Goal: Information Seeking & Learning: Learn about a topic

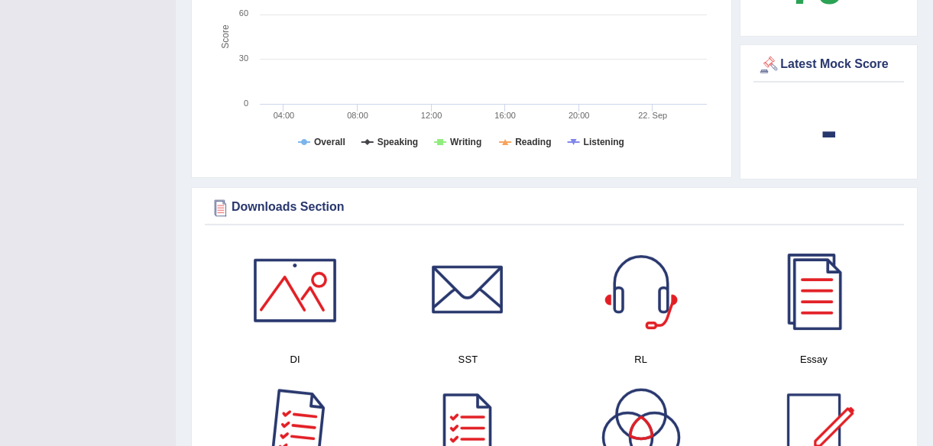
scroll to position [486, 0]
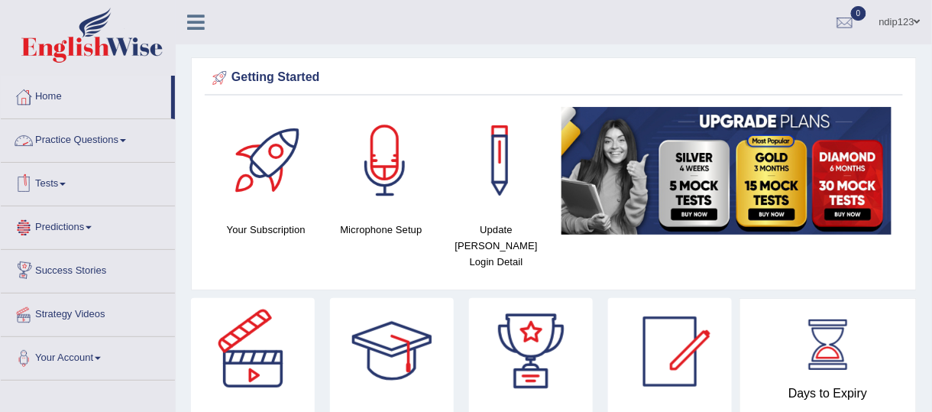
click at [95, 138] on link "Practice Questions" at bounding box center [88, 138] width 174 height 38
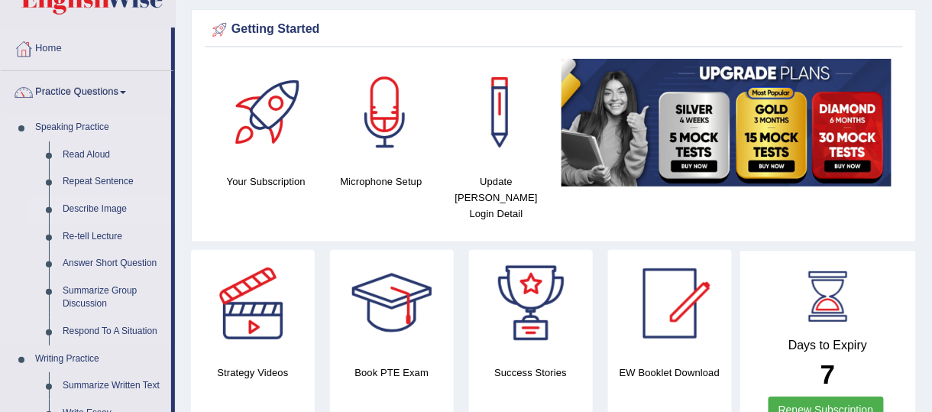
scroll to position [69, 0]
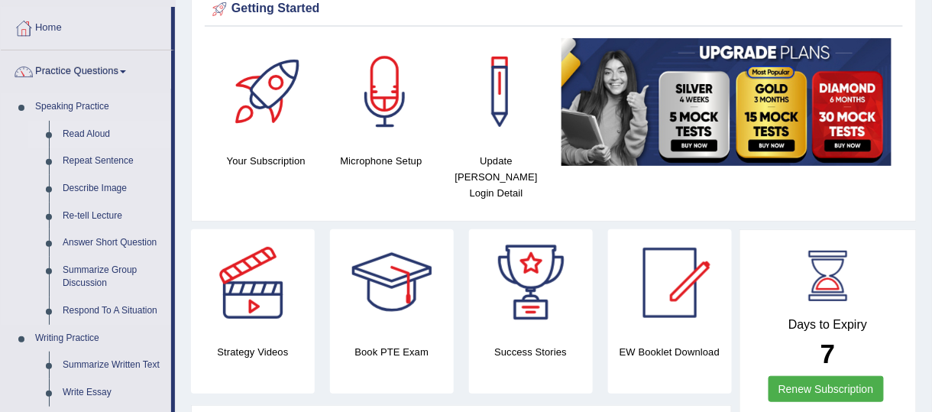
click at [95, 132] on link "Read Aloud" at bounding box center [113, 134] width 115 height 27
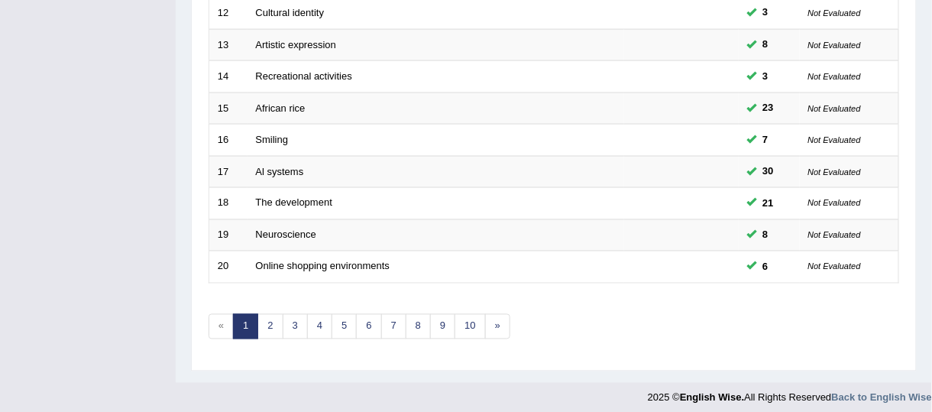
scroll to position [590, 0]
click at [293, 315] on link "3" at bounding box center [295, 326] width 25 height 25
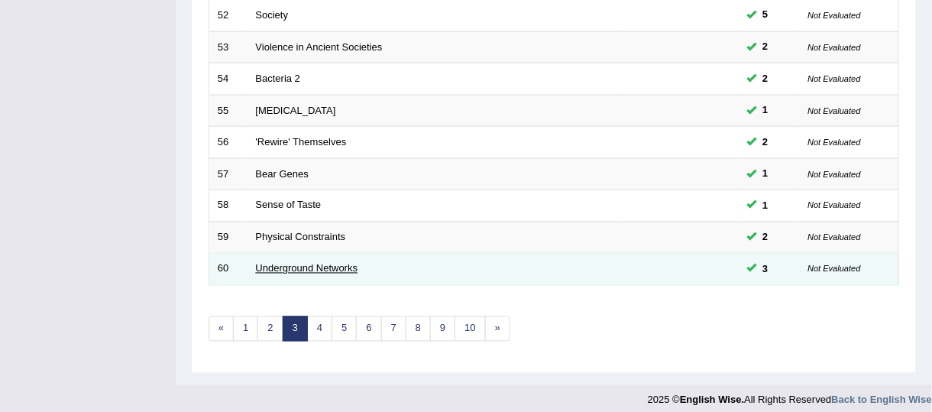
scroll to position [590, 0]
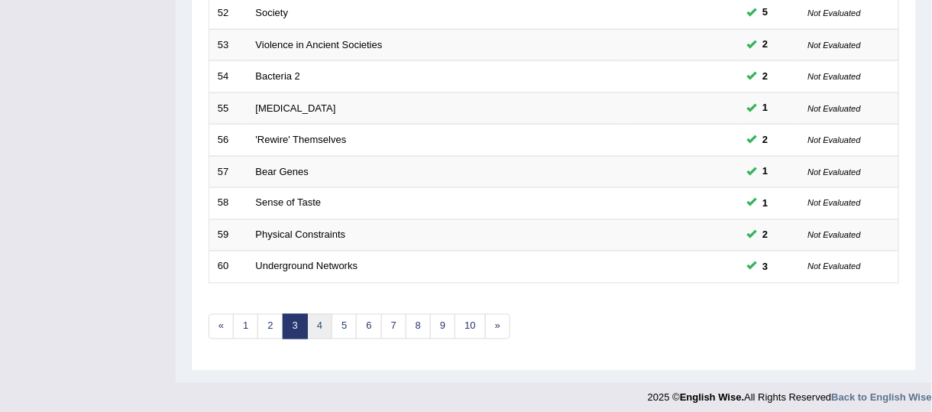
click at [316, 319] on link "4" at bounding box center [319, 326] width 25 height 25
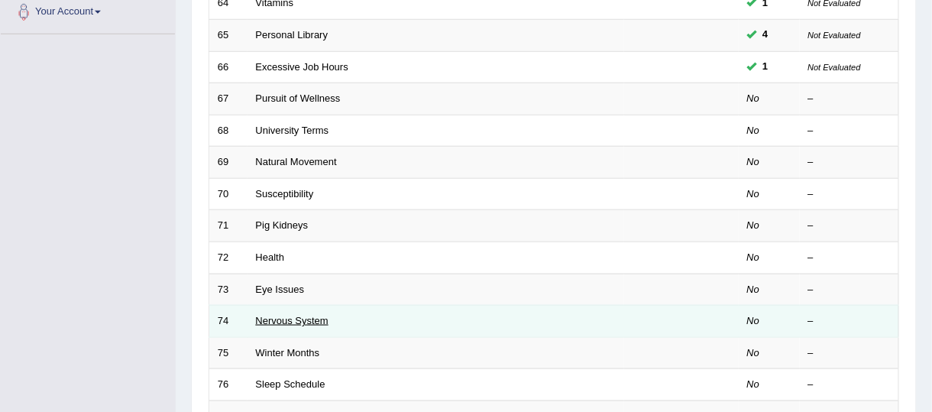
scroll to position [208, 0]
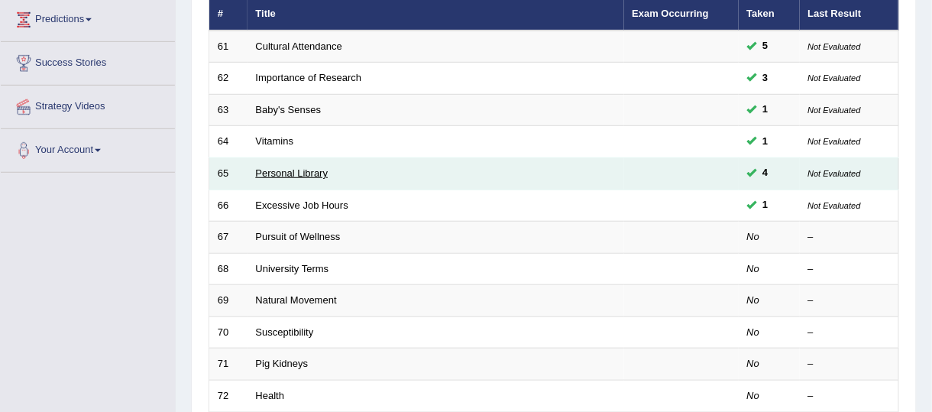
click at [274, 170] on link "Personal Library" at bounding box center [292, 172] width 73 height 11
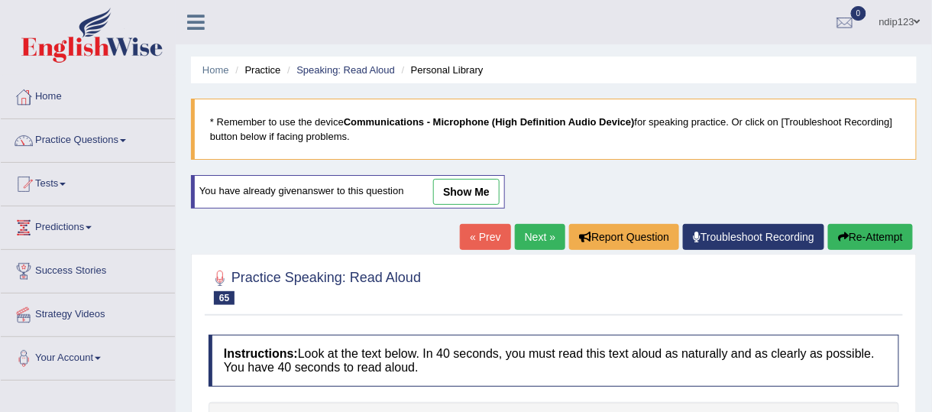
click at [450, 189] on link "show me" at bounding box center [466, 192] width 66 height 26
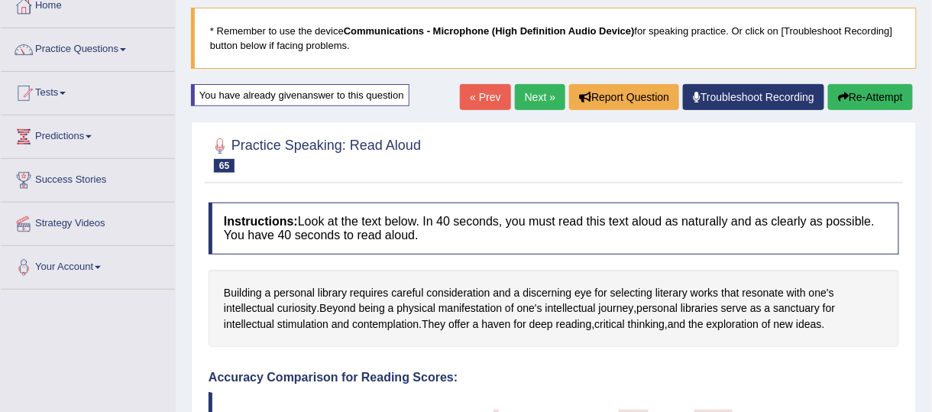
scroll to position [69, 0]
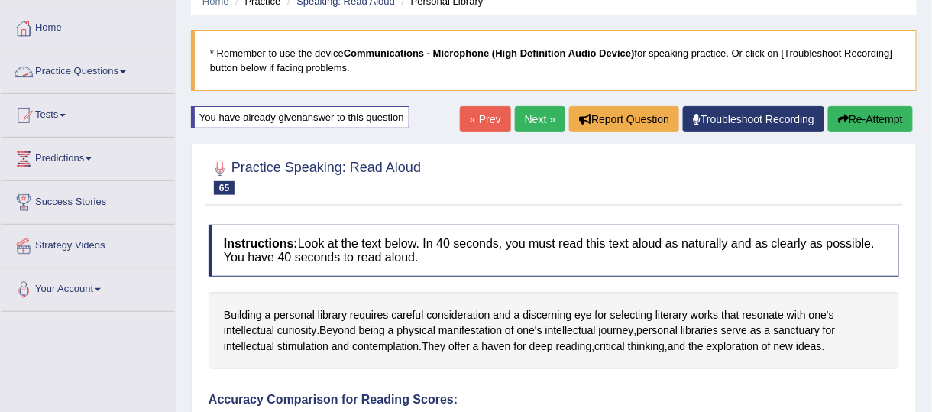
click at [94, 68] on link "Practice Questions" at bounding box center [88, 69] width 174 height 38
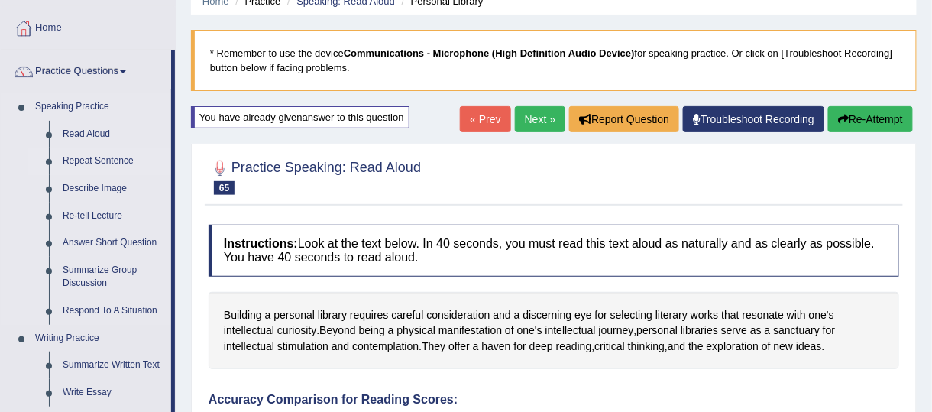
click at [92, 160] on link "Repeat Sentence" at bounding box center [113, 160] width 115 height 27
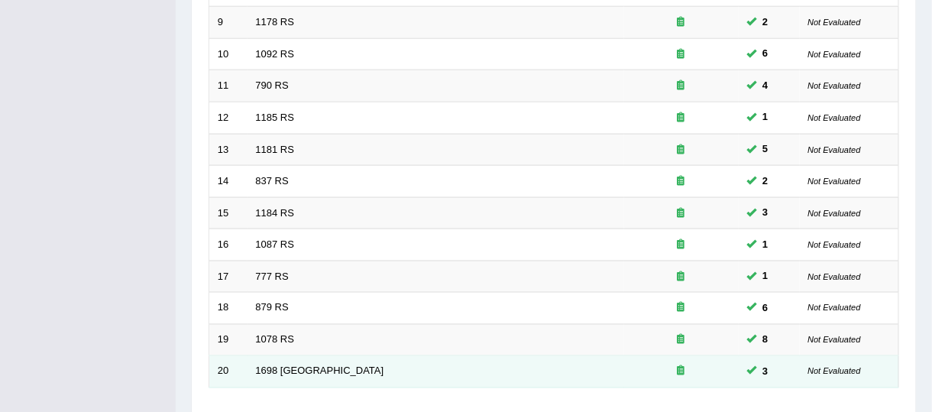
scroll to position [590, 0]
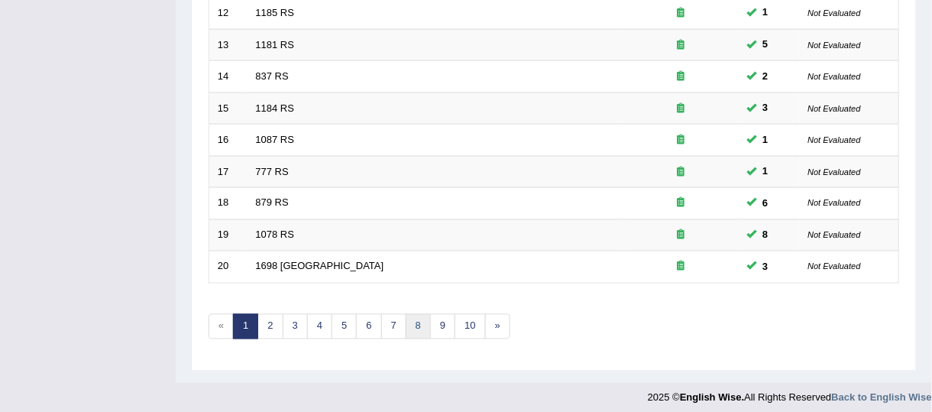
click at [413, 315] on link "8" at bounding box center [418, 326] width 25 height 25
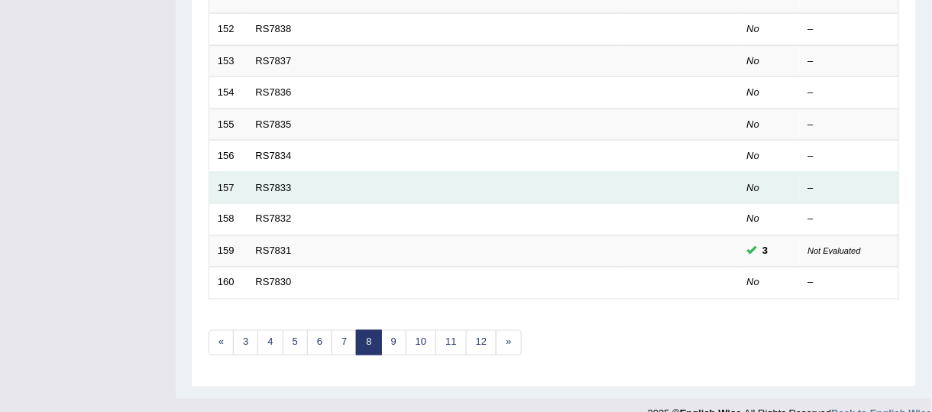
scroll to position [590, 0]
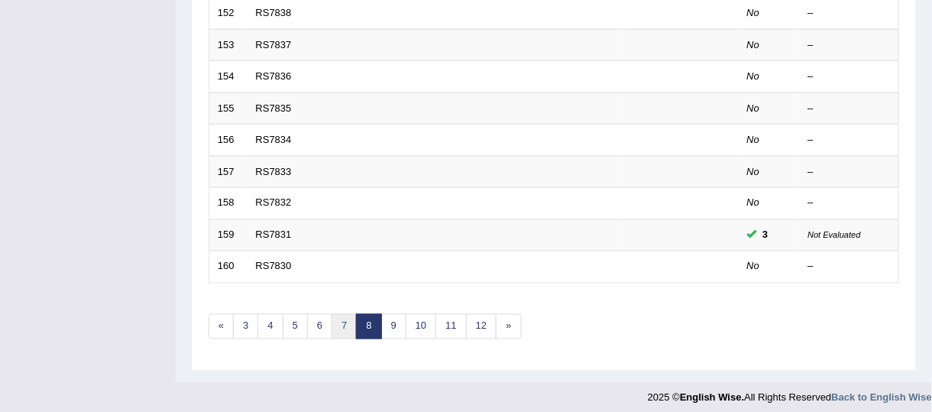
click at [340, 318] on link "7" at bounding box center [344, 326] width 25 height 25
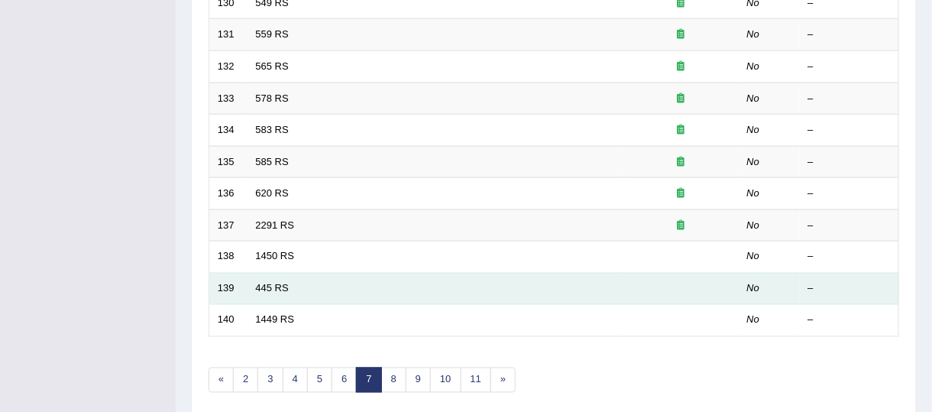
scroll to position [590, 0]
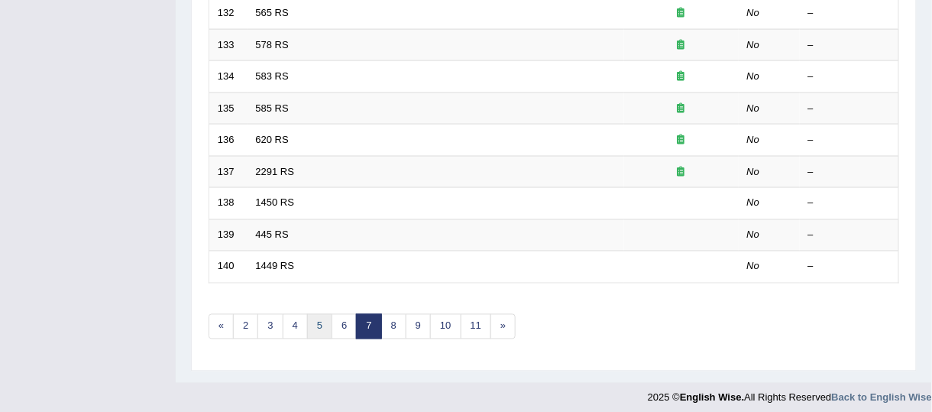
click at [316, 323] on link "5" at bounding box center [319, 326] width 25 height 25
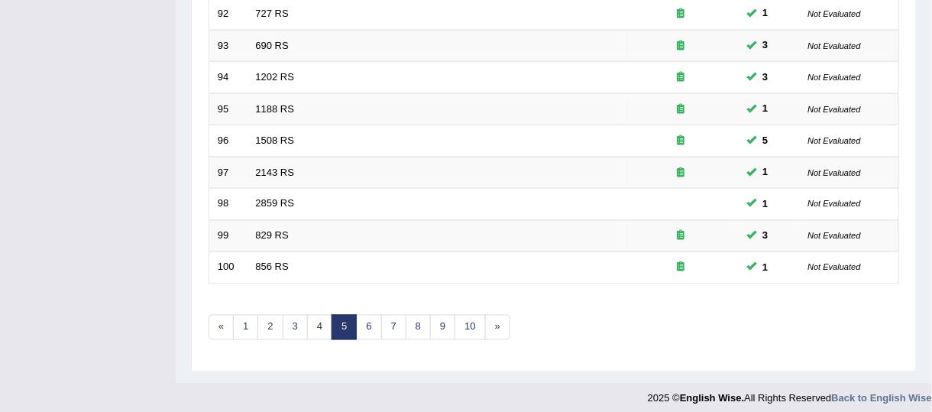
scroll to position [590, 0]
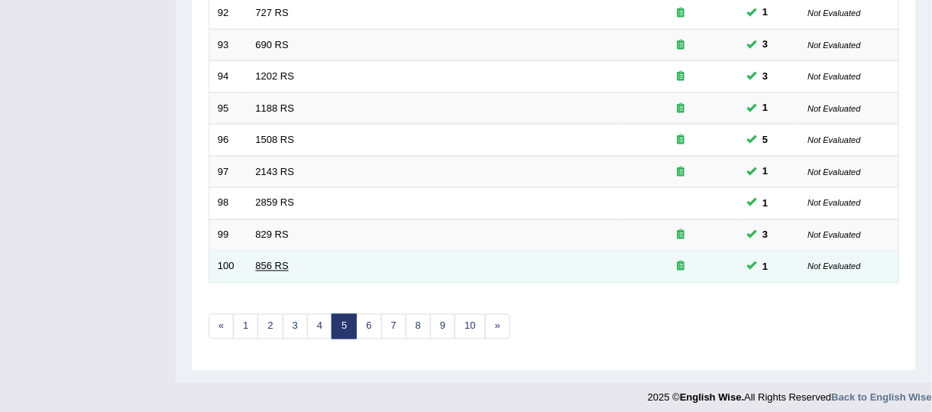
click at [266, 261] on link "856 RS" at bounding box center [272, 265] width 33 height 11
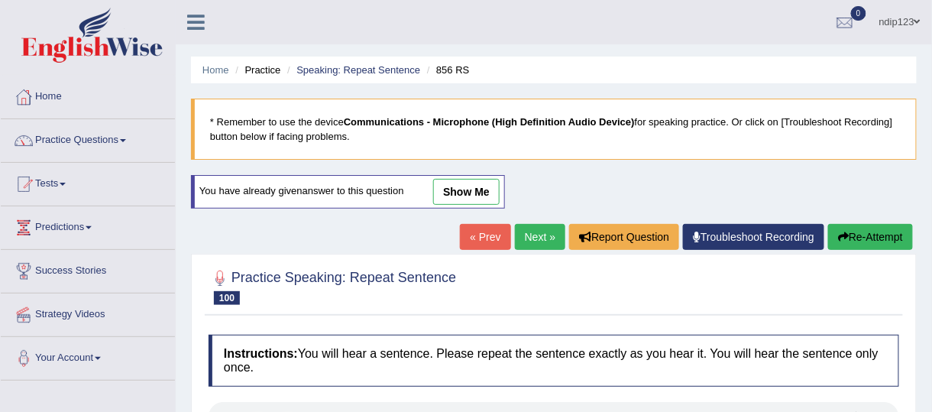
click at [438, 190] on link "show me" at bounding box center [466, 192] width 66 height 26
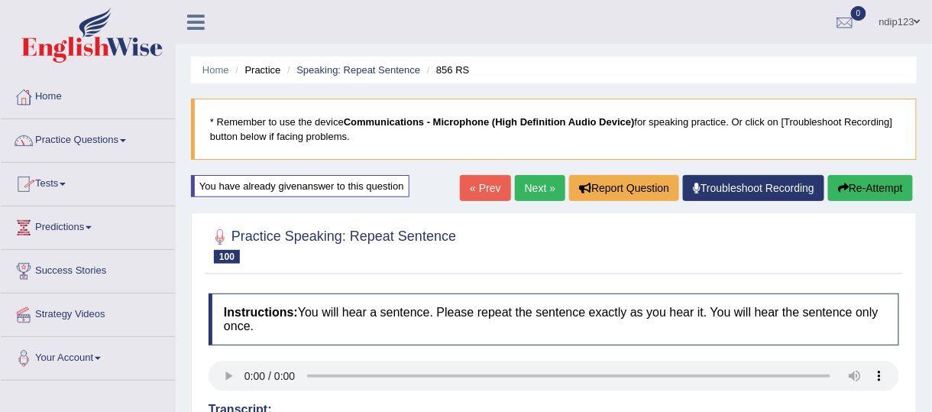
click at [73, 138] on link "Practice Questions" at bounding box center [88, 138] width 174 height 38
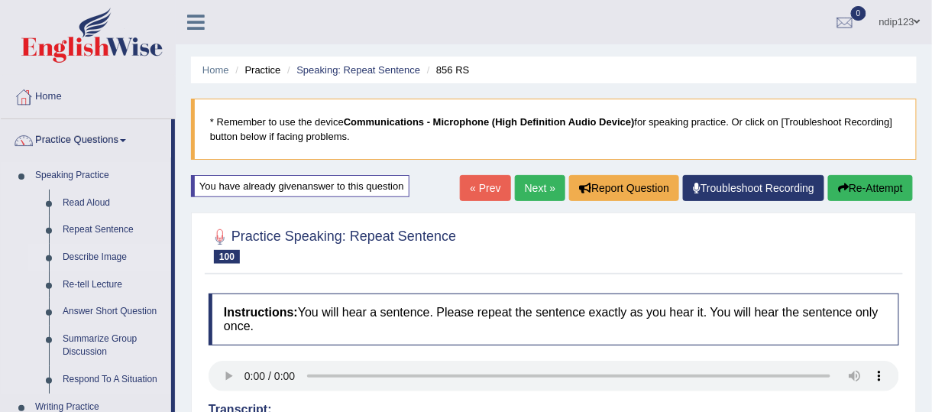
click at [87, 255] on link "Describe Image" at bounding box center [113, 257] width 115 height 27
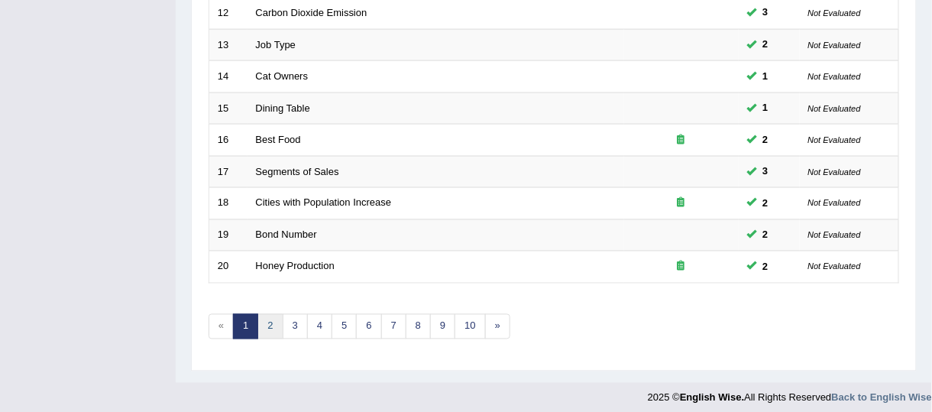
click at [271, 315] on link "2" at bounding box center [269, 326] width 25 height 25
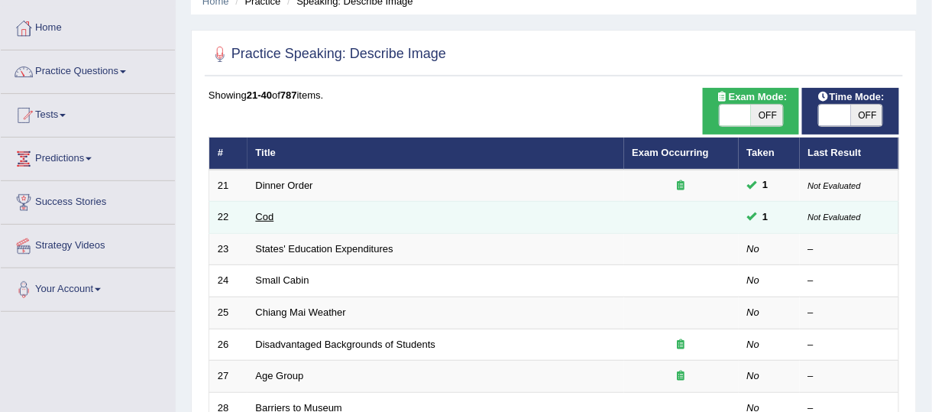
click at [267, 214] on link "Cod" at bounding box center [265, 216] width 18 height 11
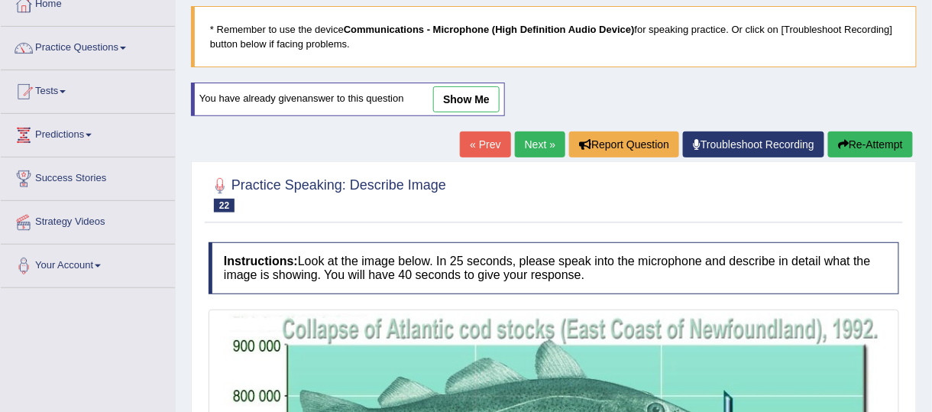
scroll to position [91, 0]
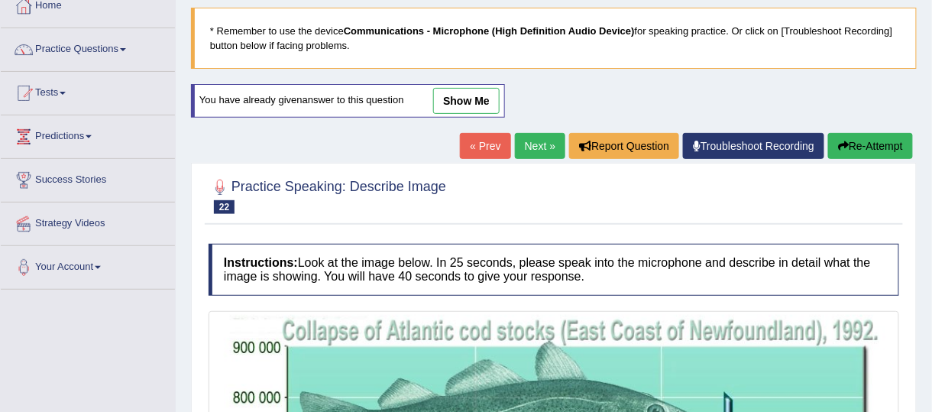
click at [479, 95] on link "show me" at bounding box center [466, 101] width 66 height 26
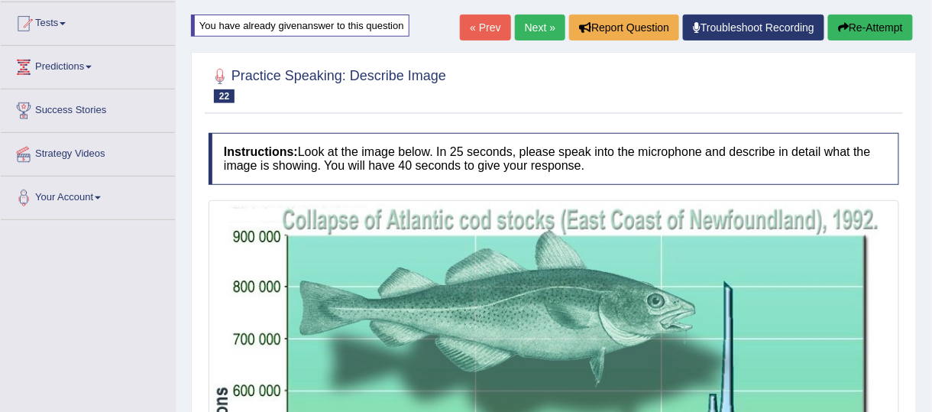
scroll to position [0, 0]
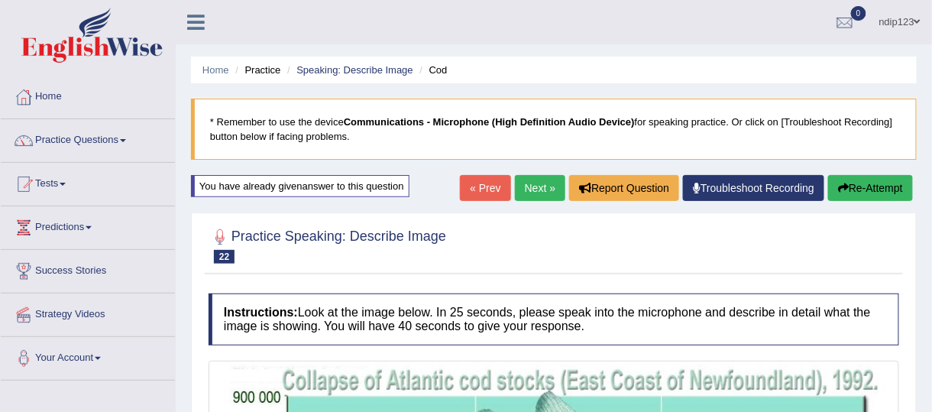
click at [487, 177] on link "« Prev" at bounding box center [485, 188] width 50 height 26
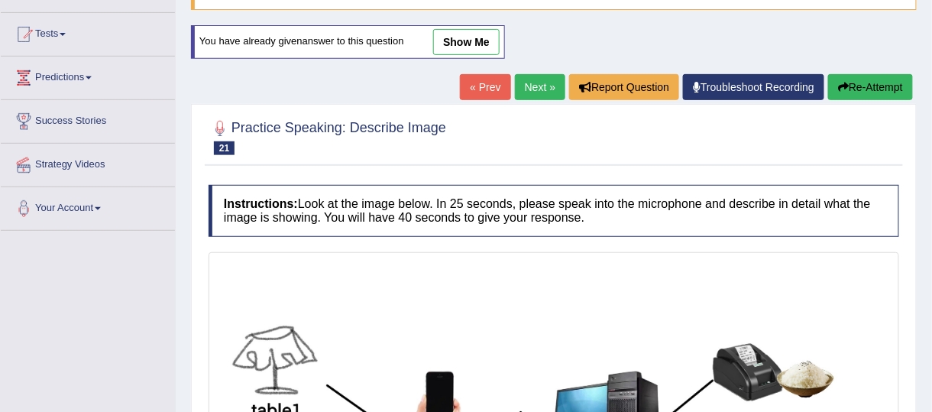
scroll to position [112, 0]
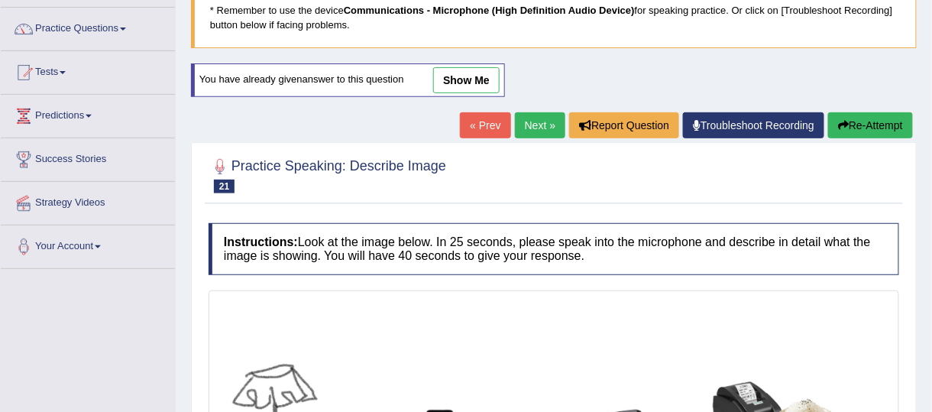
click at [472, 79] on link "show me" at bounding box center [466, 80] width 66 height 26
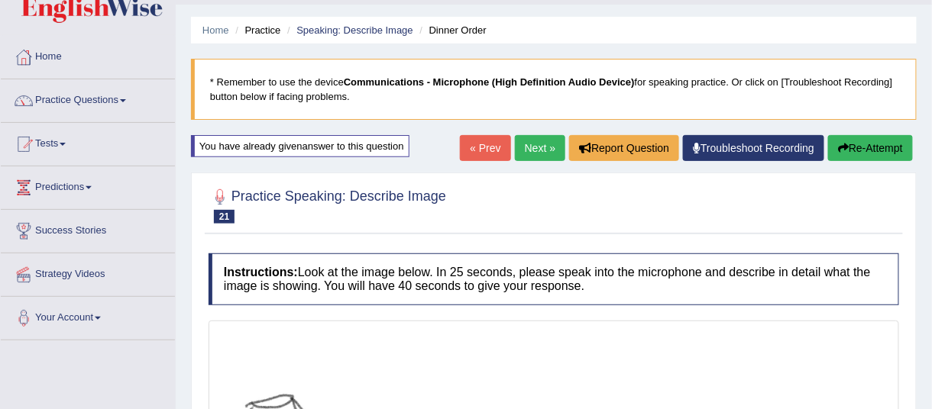
scroll to position [33, 0]
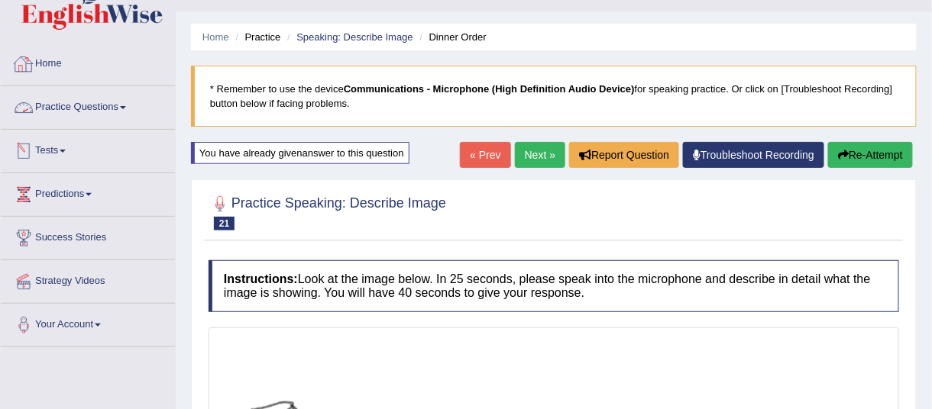
click at [90, 106] on link "Practice Questions" at bounding box center [88, 105] width 174 height 38
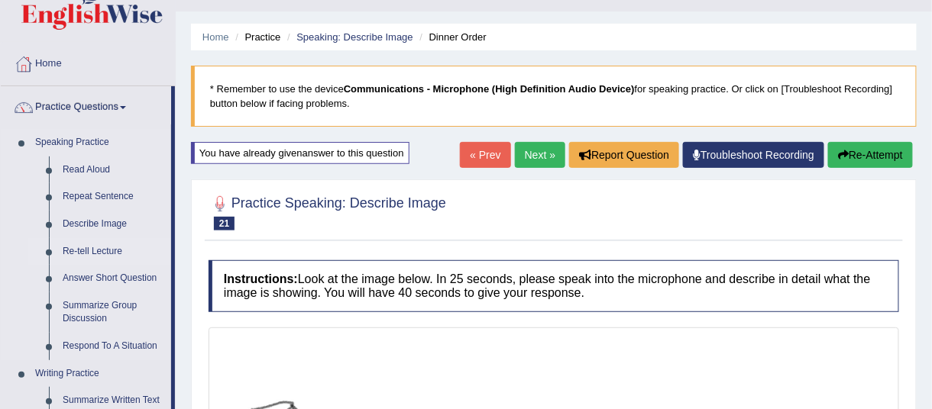
click at [89, 248] on link "Re-tell Lecture" at bounding box center [113, 251] width 115 height 27
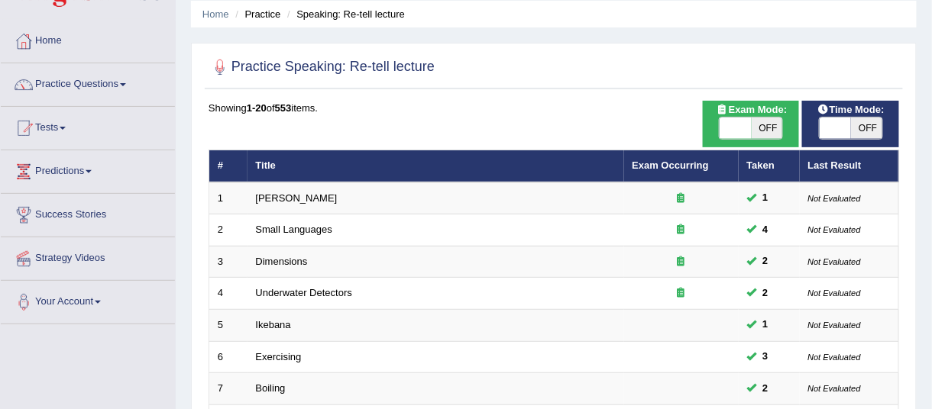
scroll to position [69, 0]
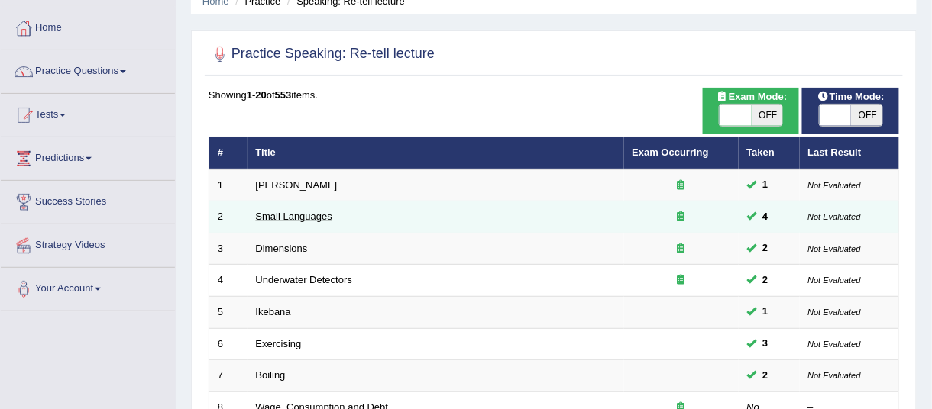
click at [303, 211] on link "Small Languages" at bounding box center [294, 216] width 76 height 11
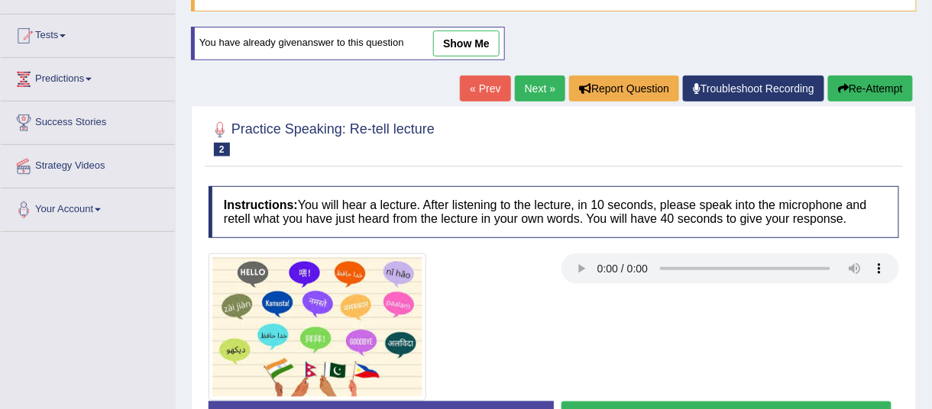
scroll to position [69, 0]
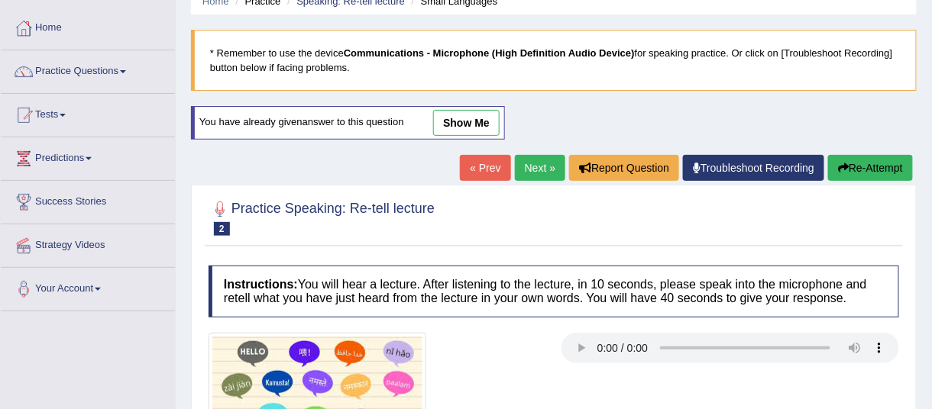
click at [465, 118] on link "show me" at bounding box center [466, 123] width 66 height 26
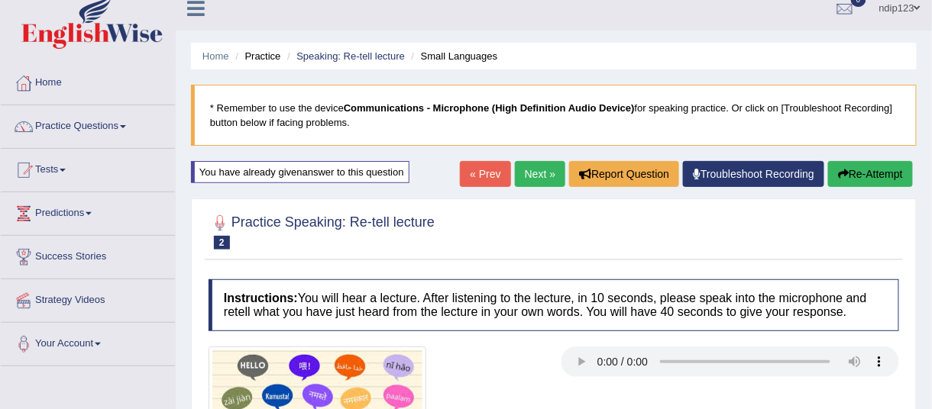
scroll to position [0, 0]
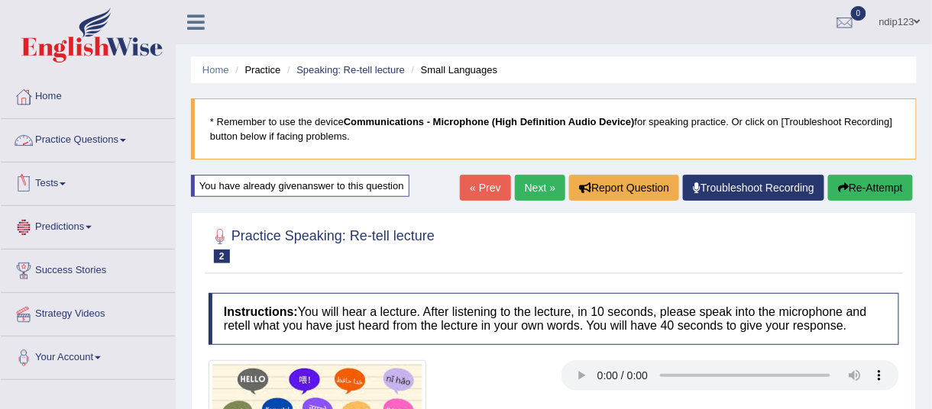
click at [63, 138] on link "Practice Questions" at bounding box center [88, 138] width 174 height 38
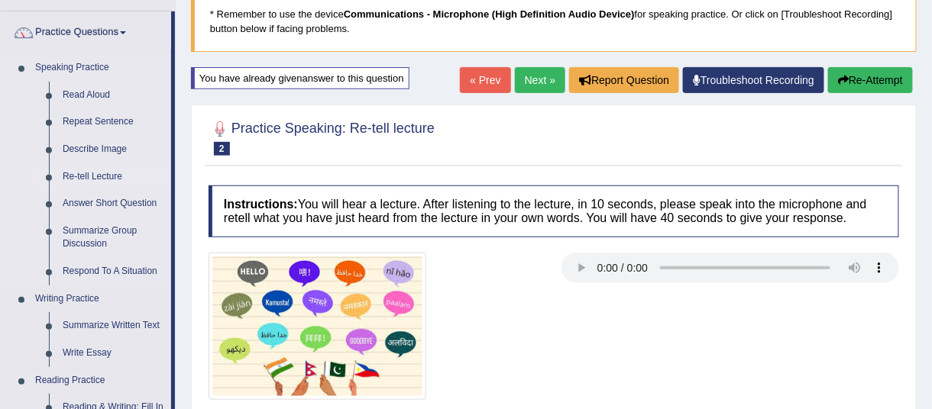
scroll to position [208, 0]
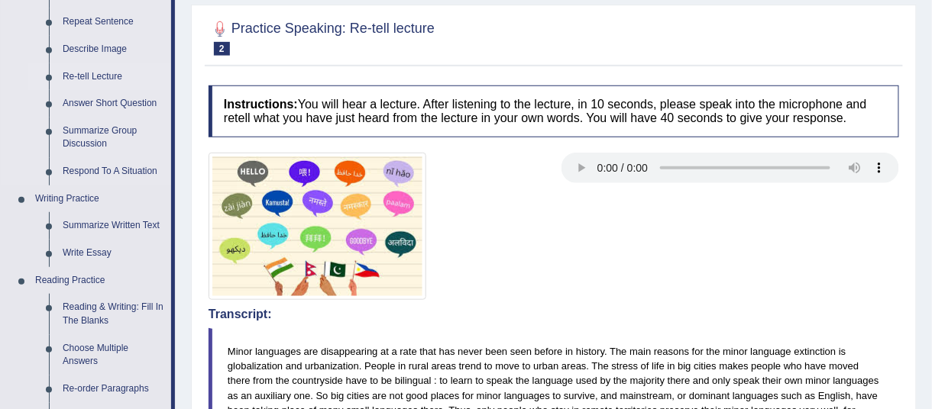
click at [92, 76] on link "Re-tell Lecture" at bounding box center [113, 76] width 115 height 27
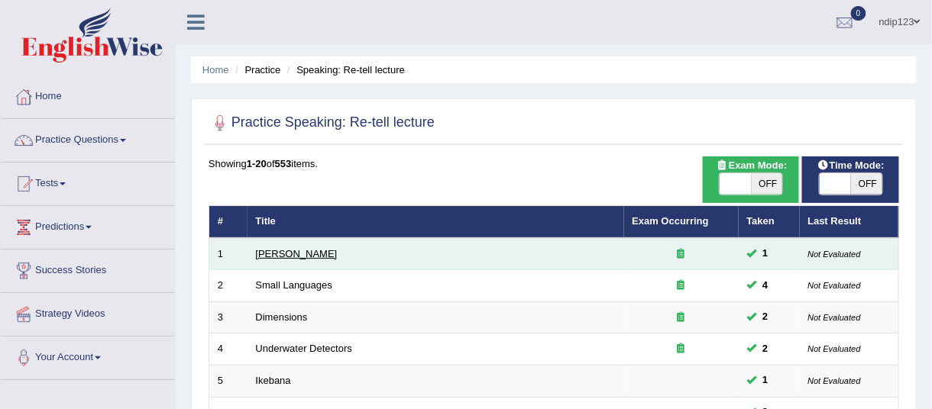
click at [297, 254] on link "Amory Lovins" at bounding box center [297, 253] width 82 height 11
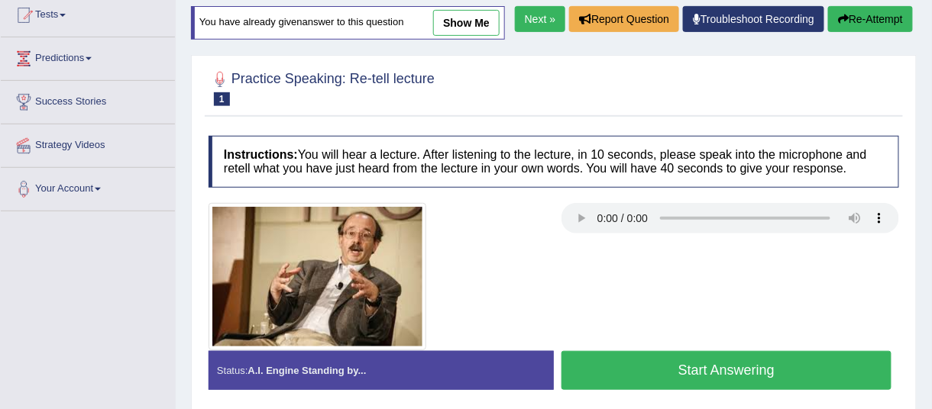
scroll to position [69, 0]
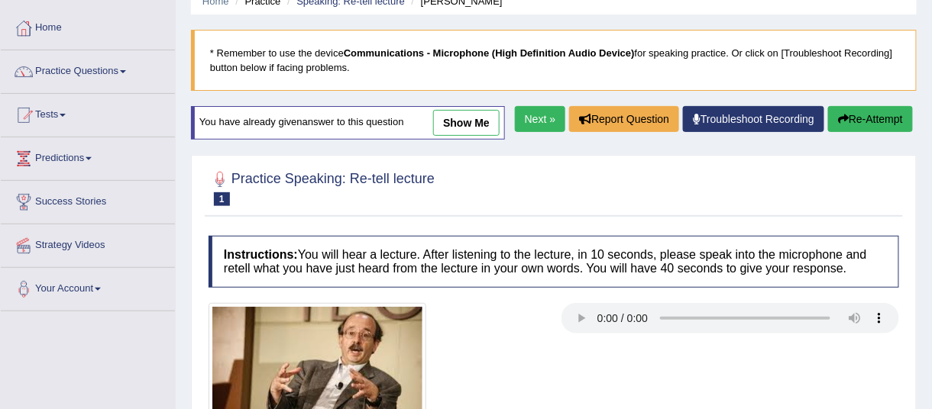
click at [454, 121] on link "show me" at bounding box center [466, 123] width 66 height 26
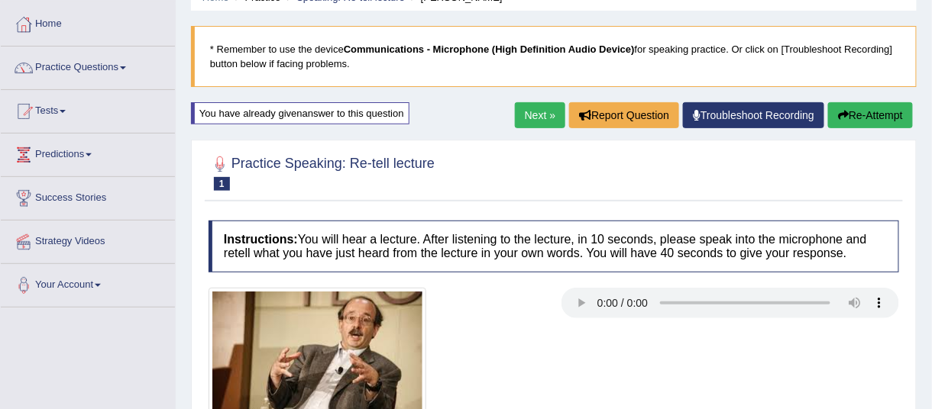
scroll to position [0, 0]
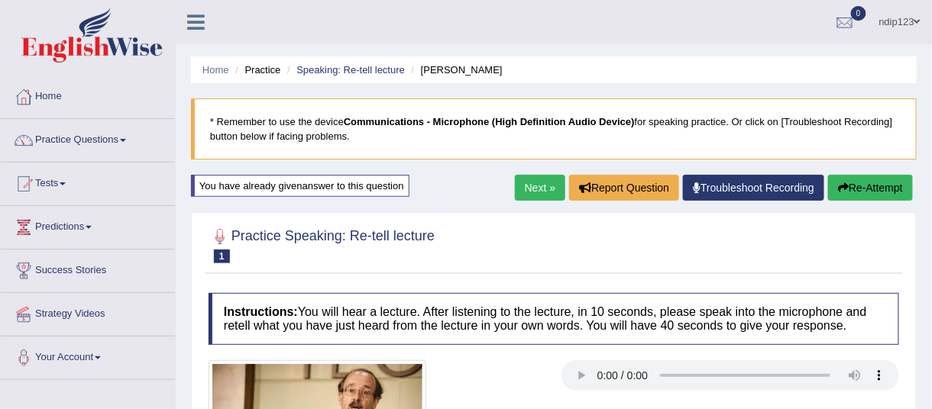
click at [532, 182] on link "Next »" at bounding box center [540, 188] width 50 height 26
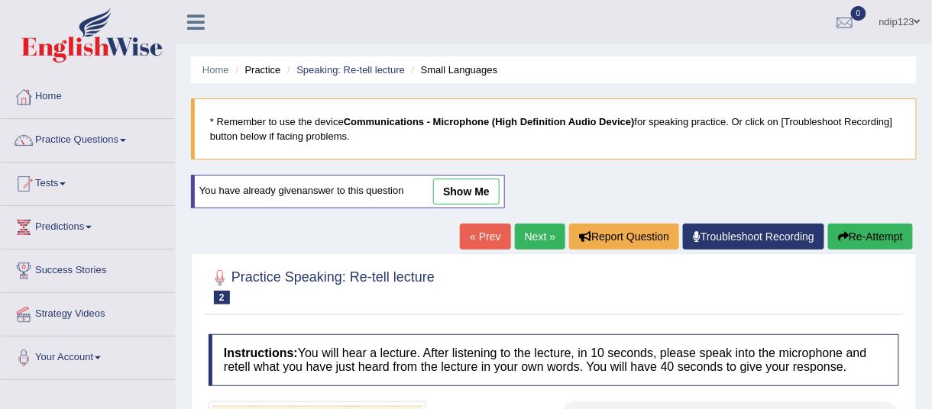
click at [534, 236] on link "Next »" at bounding box center [540, 237] width 50 height 26
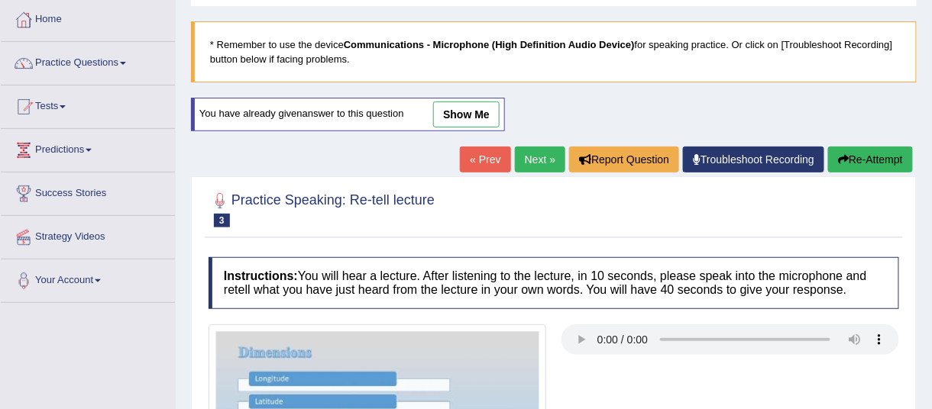
scroll to position [45, 0]
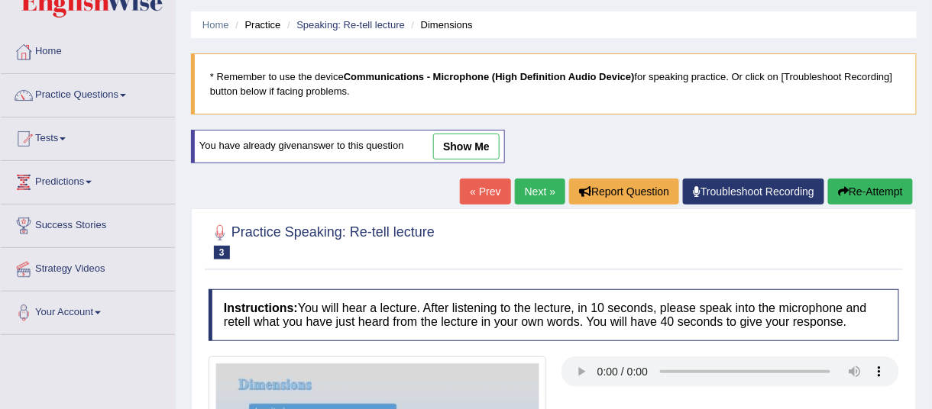
click at [450, 141] on link "show me" at bounding box center [466, 147] width 66 height 26
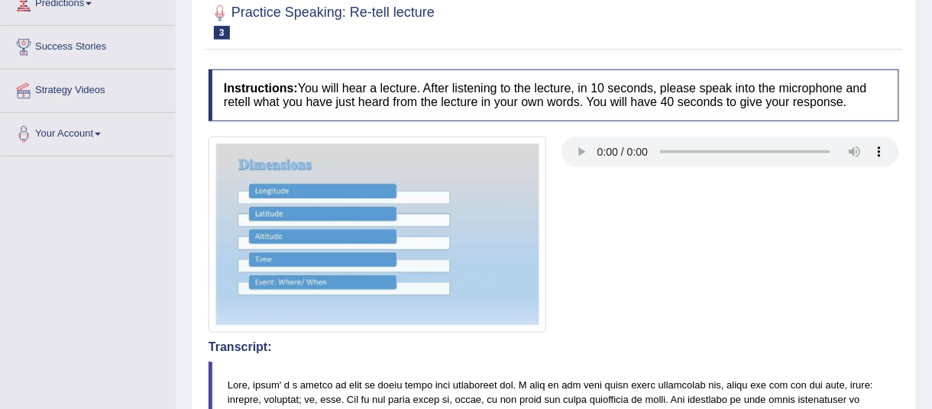
scroll to position [115, 0]
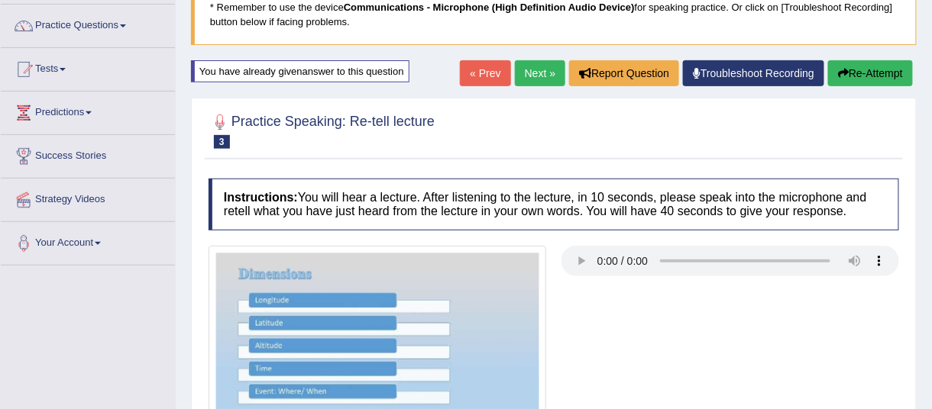
click at [536, 70] on link "Next »" at bounding box center [540, 73] width 50 height 26
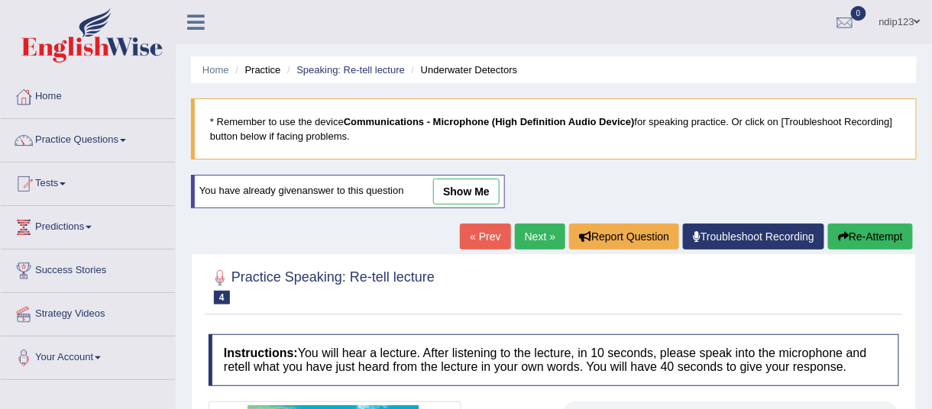
click at [459, 188] on link "show me" at bounding box center [466, 192] width 66 height 26
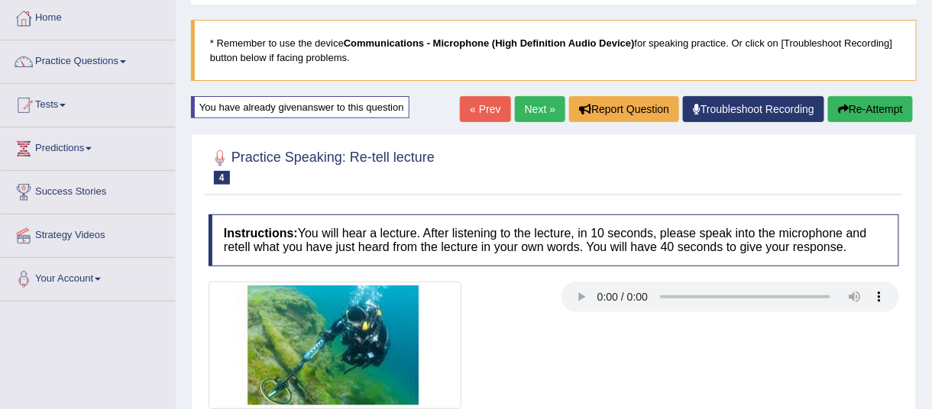
scroll to position [69, 0]
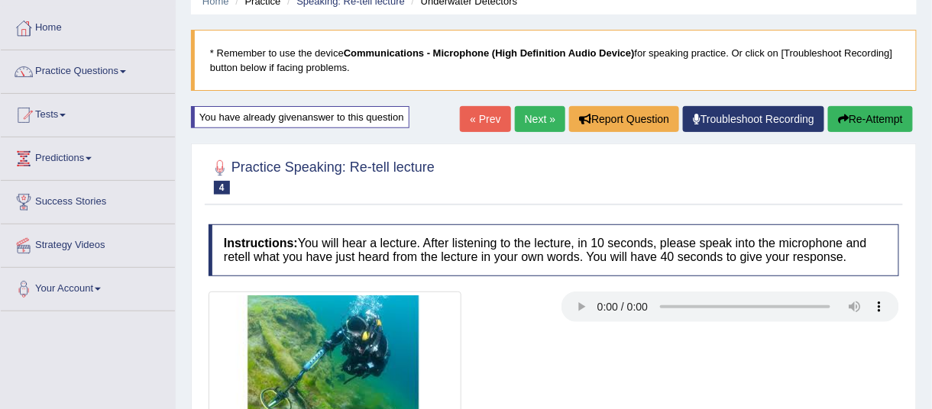
click at [534, 114] on link "Next »" at bounding box center [540, 119] width 50 height 26
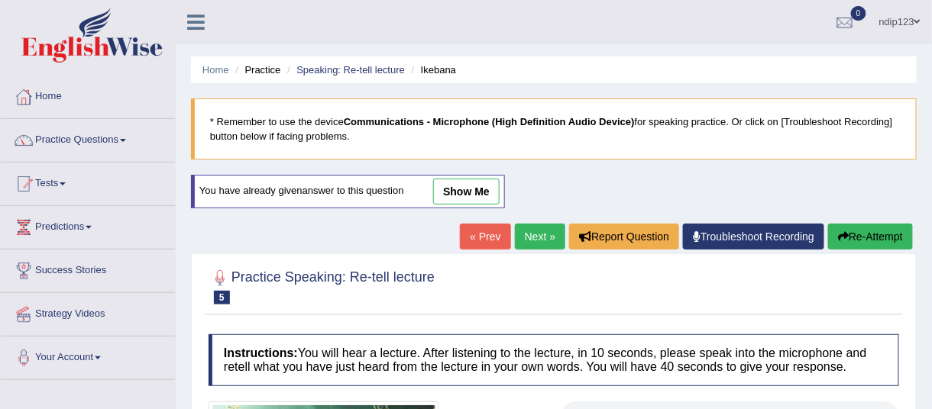
click at [463, 190] on link "show me" at bounding box center [466, 192] width 66 height 26
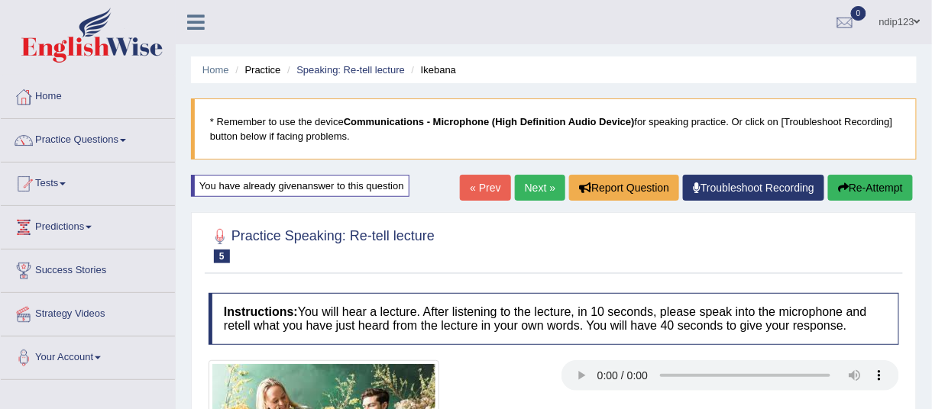
click at [344, 63] on li "Speaking: Re-tell lecture" at bounding box center [343, 70] width 121 height 15
click at [328, 71] on link "Speaking: Re-tell lecture" at bounding box center [350, 69] width 108 height 11
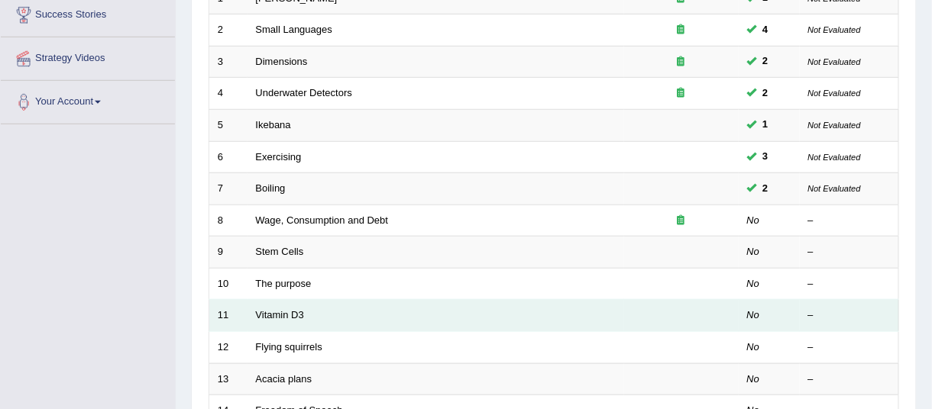
scroll to position [277, 0]
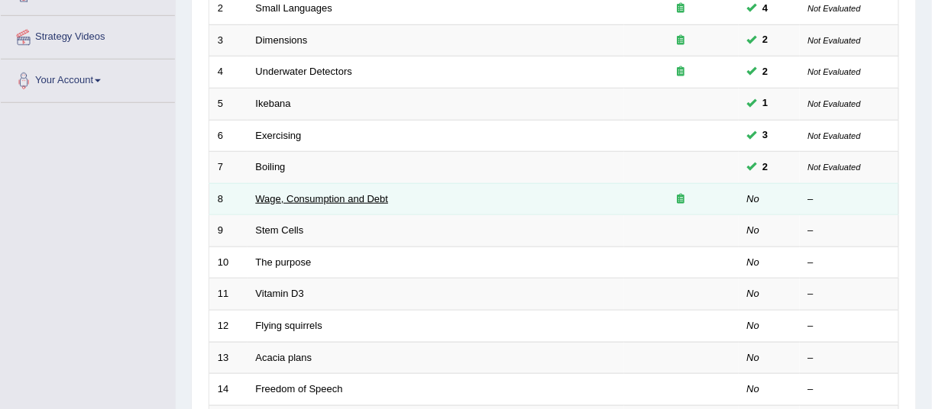
click at [328, 194] on link "Wage, Consumption and Debt" at bounding box center [322, 198] width 133 height 11
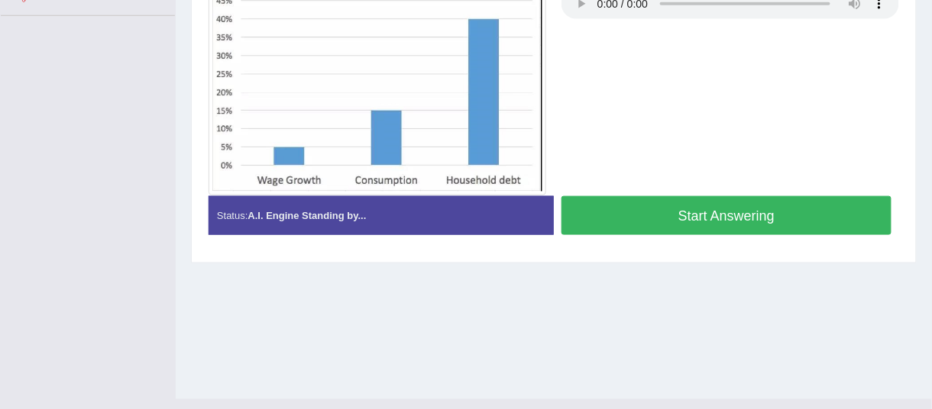
scroll to position [393, 0]
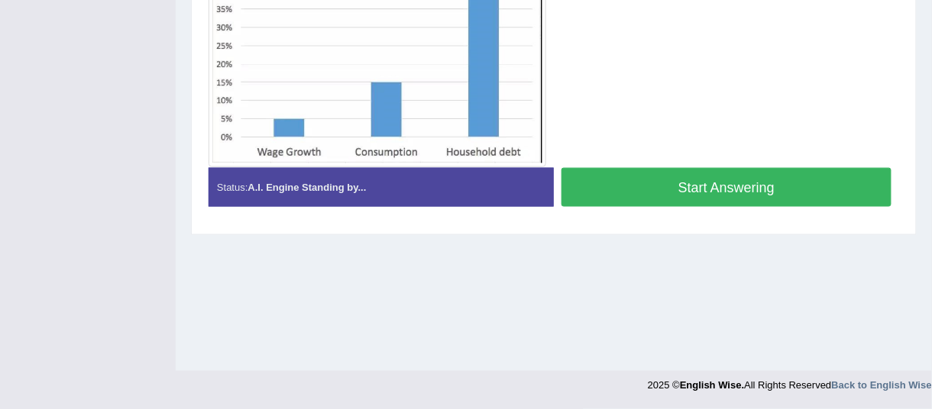
click at [697, 185] on button "Start Answering" at bounding box center [726, 187] width 330 height 39
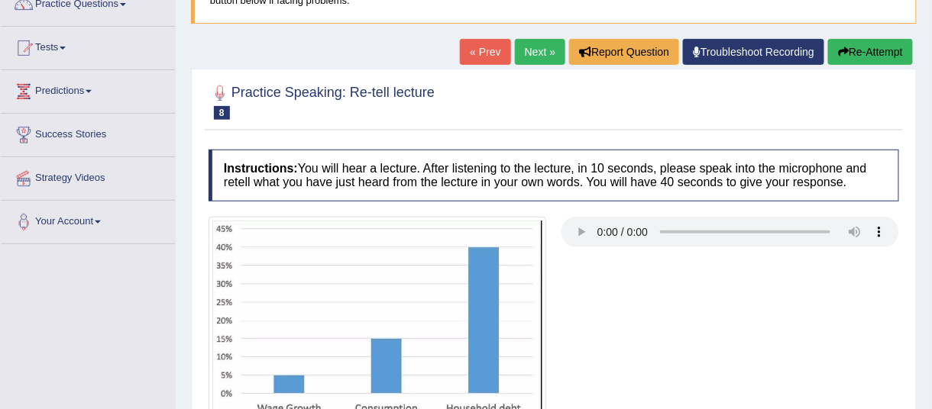
scroll to position [115, 0]
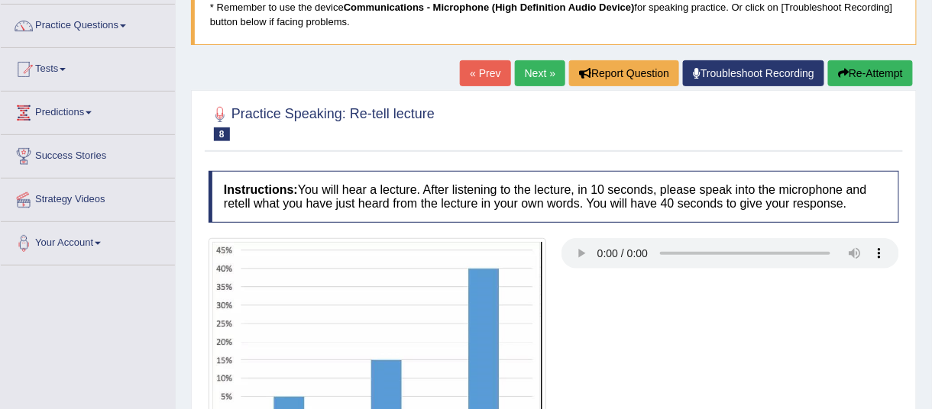
click at [487, 68] on link "« Prev" at bounding box center [485, 73] width 50 height 26
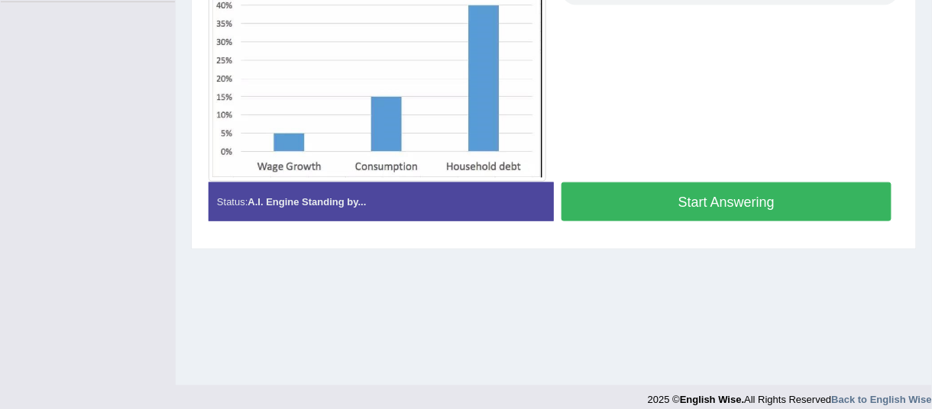
scroll to position [393, 0]
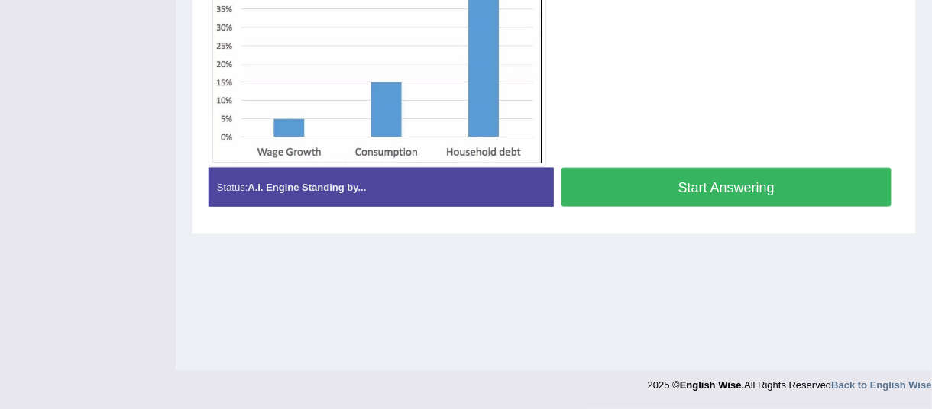
click at [714, 185] on button "Start Answering" at bounding box center [726, 187] width 330 height 39
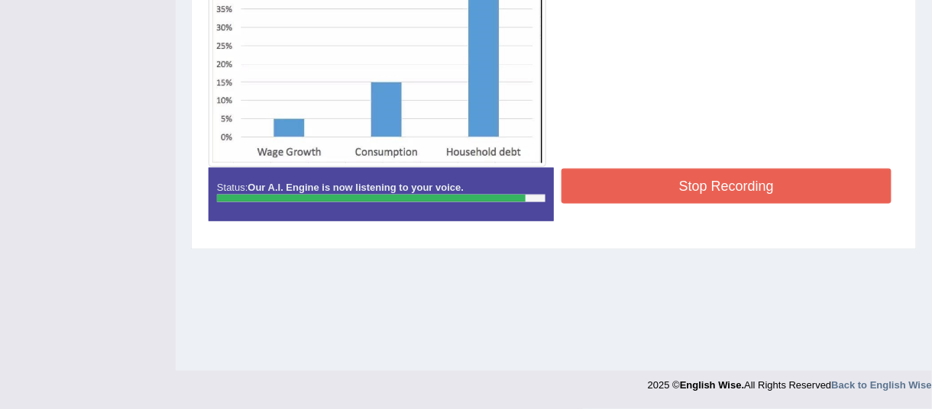
click at [794, 189] on button "Stop Recording" at bounding box center [726, 186] width 330 height 35
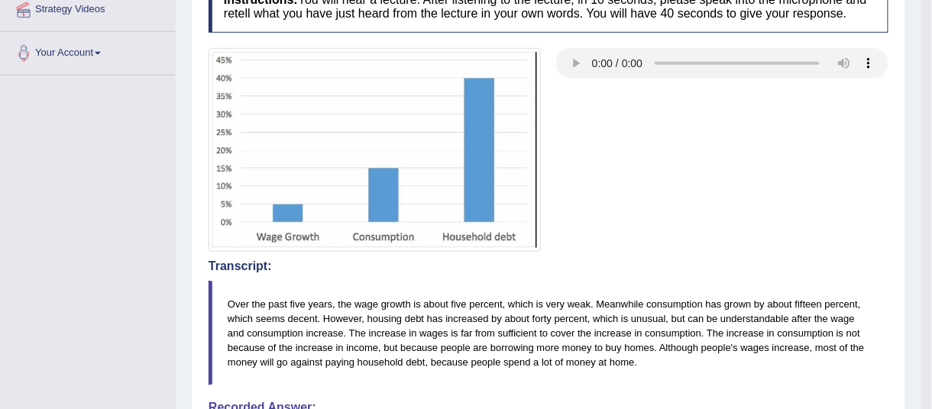
scroll to position [97, 0]
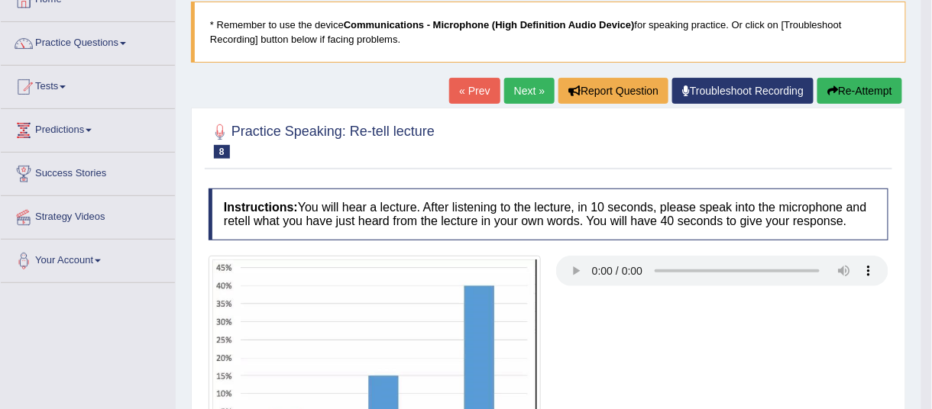
click at [881, 89] on button "Re-Attempt" at bounding box center [859, 91] width 85 height 26
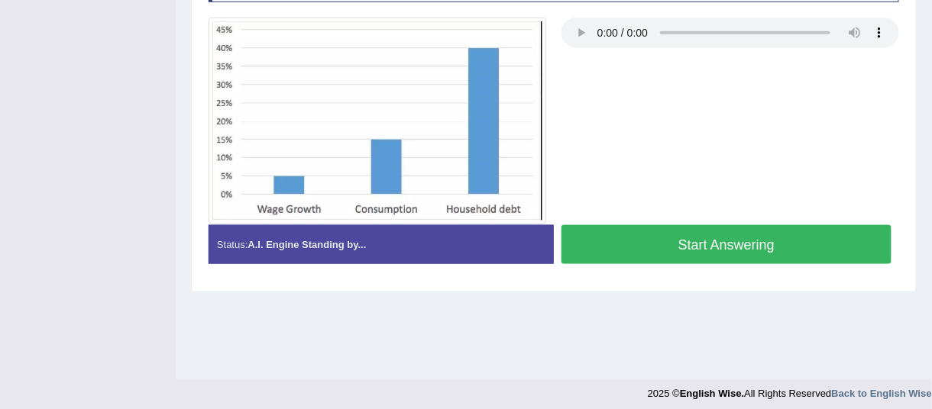
scroll to position [393, 0]
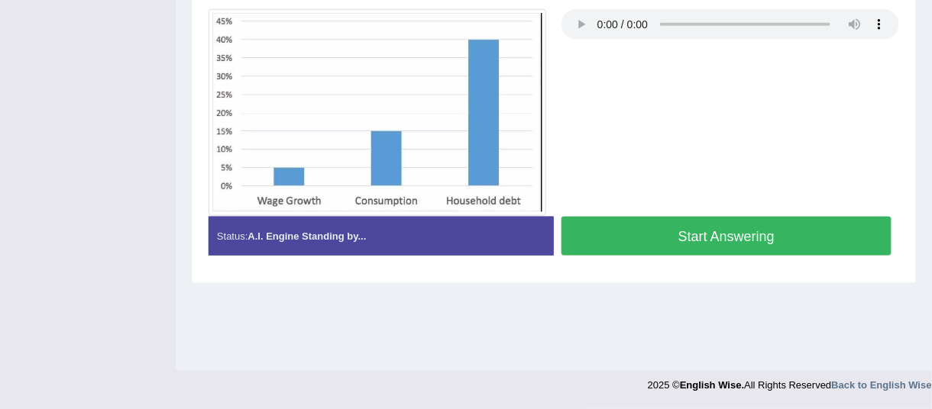
drag, startPoint x: 707, startPoint y: 231, endPoint x: 721, endPoint y: 230, distance: 14.5
click at [716, 231] on button "Start Answering" at bounding box center [726, 236] width 330 height 39
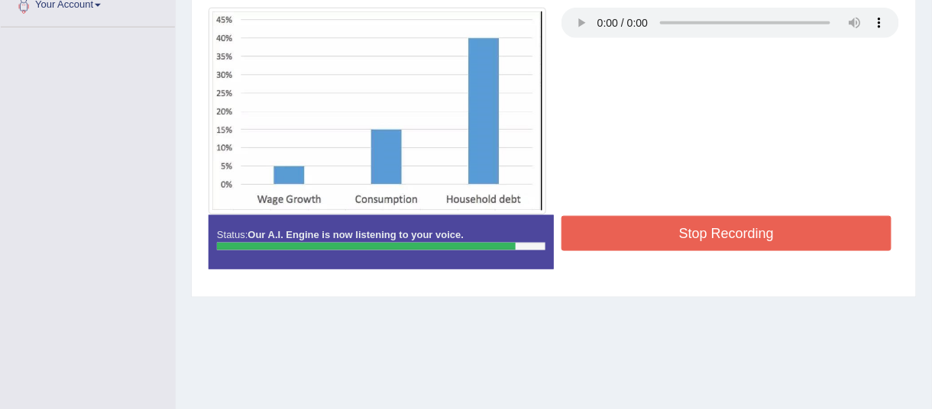
click at [692, 225] on button "Stop Recording" at bounding box center [726, 233] width 330 height 35
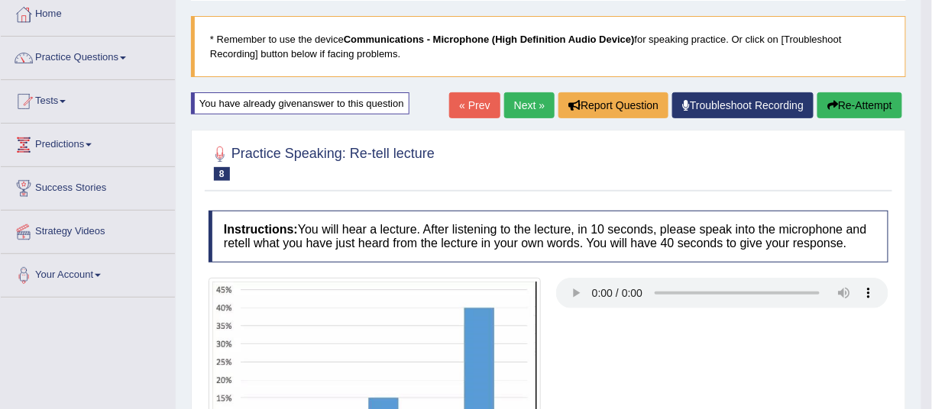
scroll to position [75, 0]
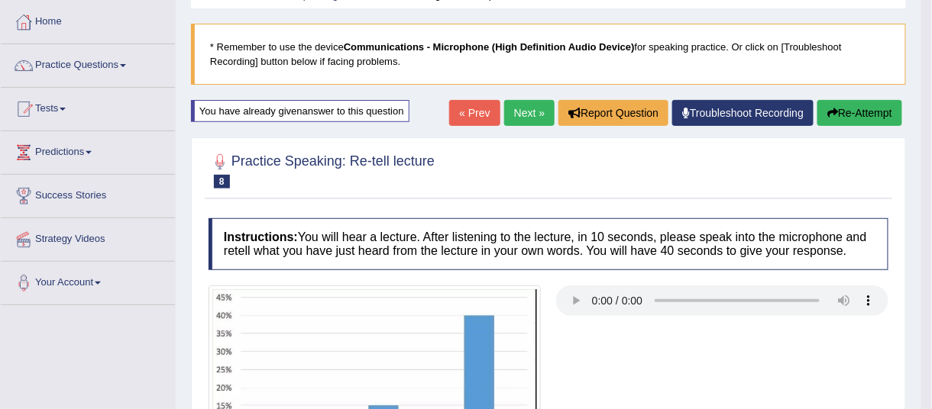
click at [878, 111] on button "Re-Attempt" at bounding box center [859, 113] width 85 height 26
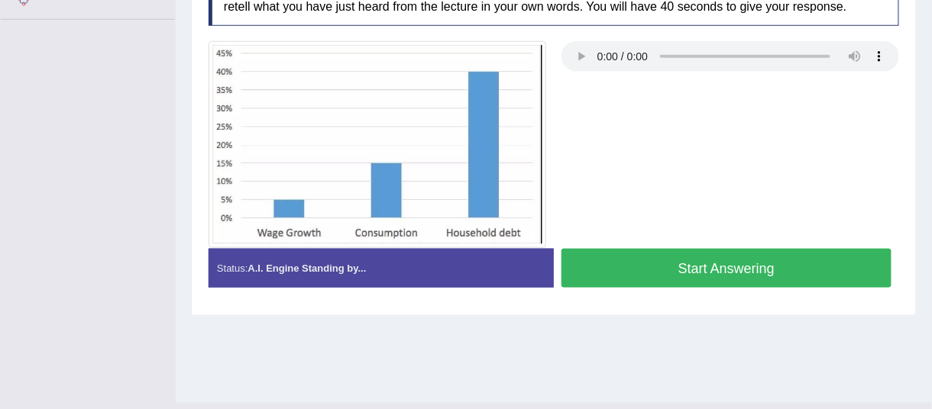
click at [733, 261] on button "Start Answering" at bounding box center [726, 268] width 330 height 39
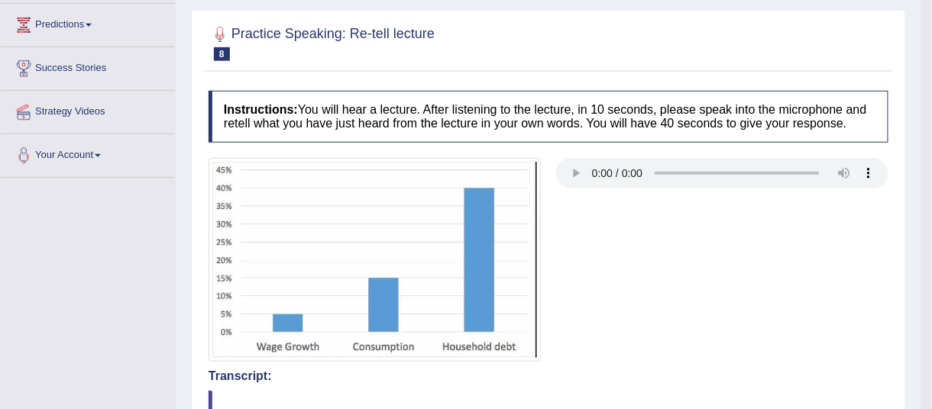
scroll to position [82, 0]
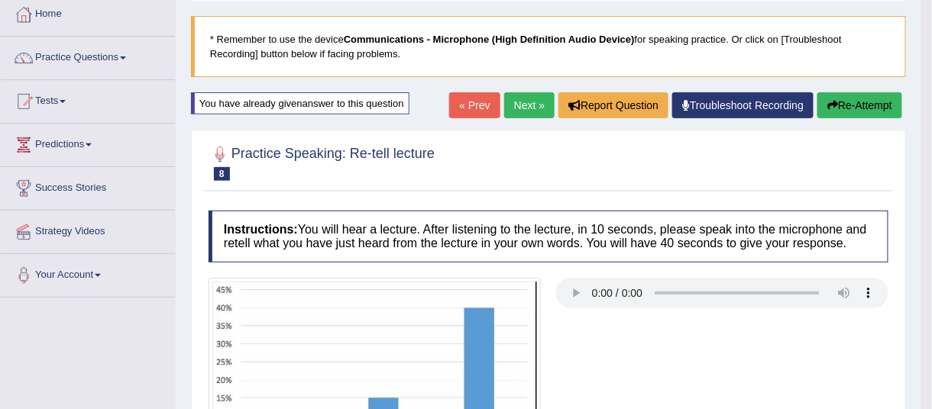
click at [529, 105] on link "Next »" at bounding box center [529, 105] width 50 height 26
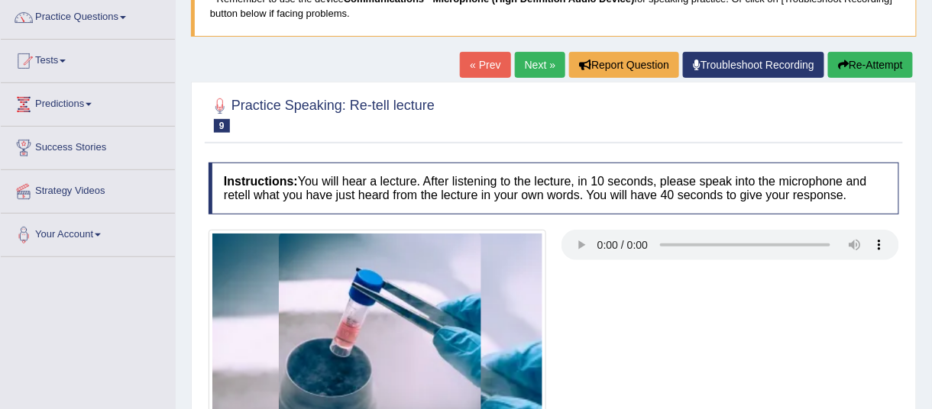
scroll to position [277, 0]
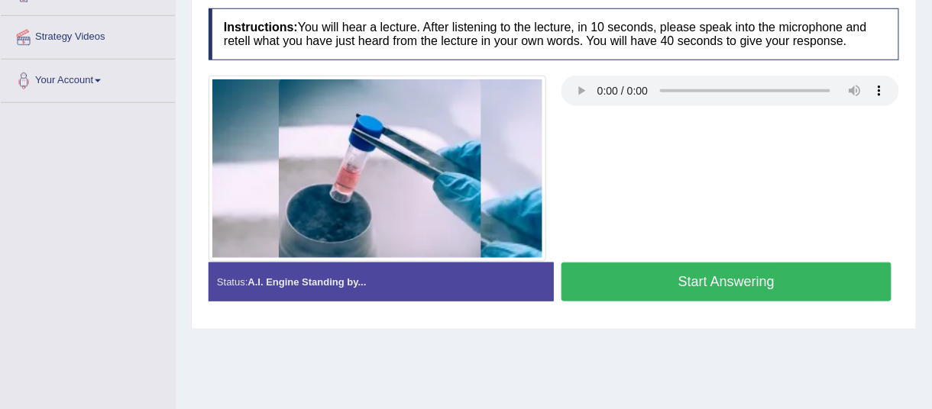
click at [743, 282] on button "Start Answering" at bounding box center [726, 282] width 330 height 39
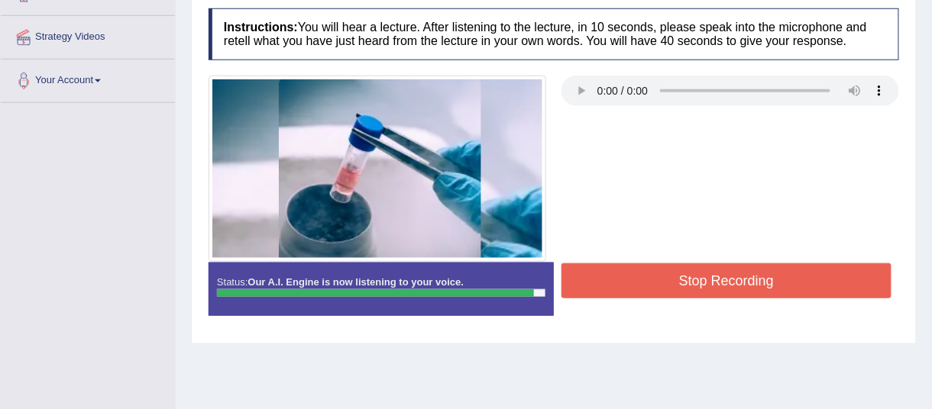
click at [746, 281] on button "Stop Recording" at bounding box center [726, 281] width 330 height 35
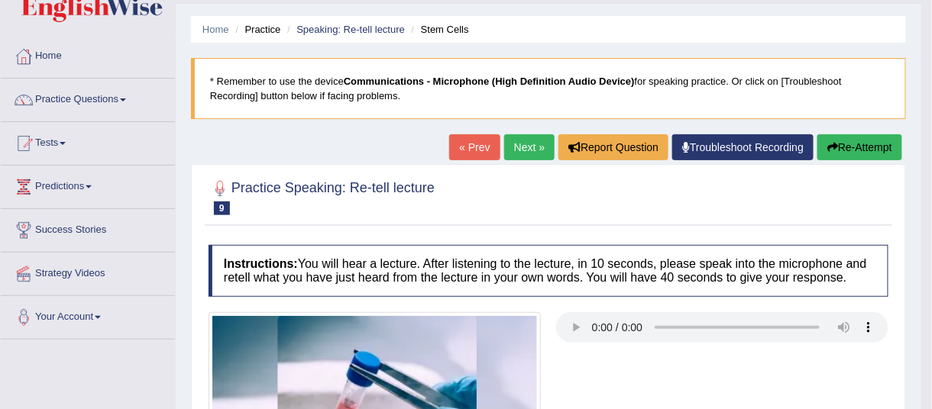
scroll to position [0, 0]
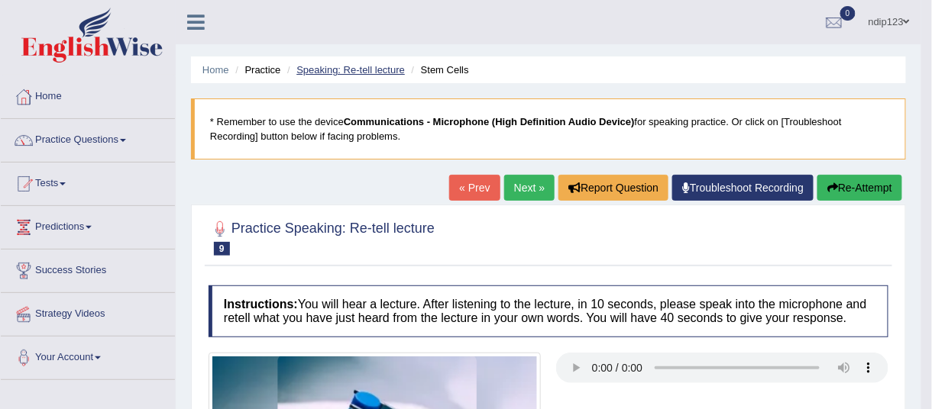
click at [328, 73] on link "Speaking: Re-tell lecture" at bounding box center [350, 69] width 108 height 11
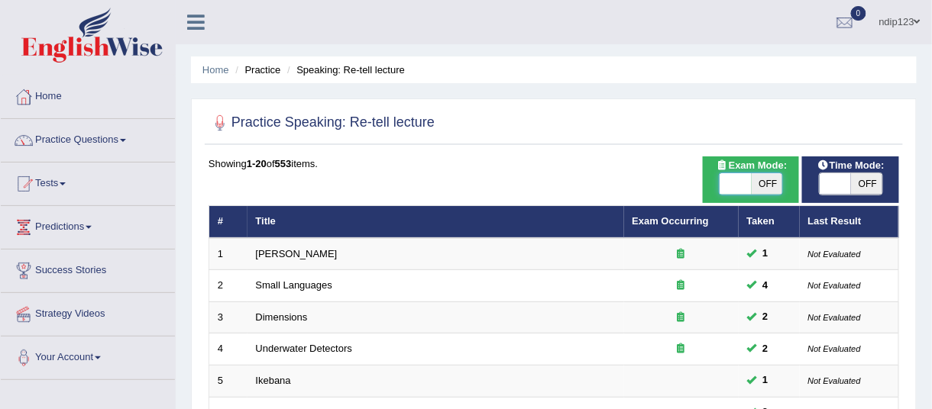
click at [733, 178] on span at bounding box center [736, 183] width 32 height 21
click at [776, 181] on span "OFF" at bounding box center [768, 183] width 32 height 21
checkbox input "true"
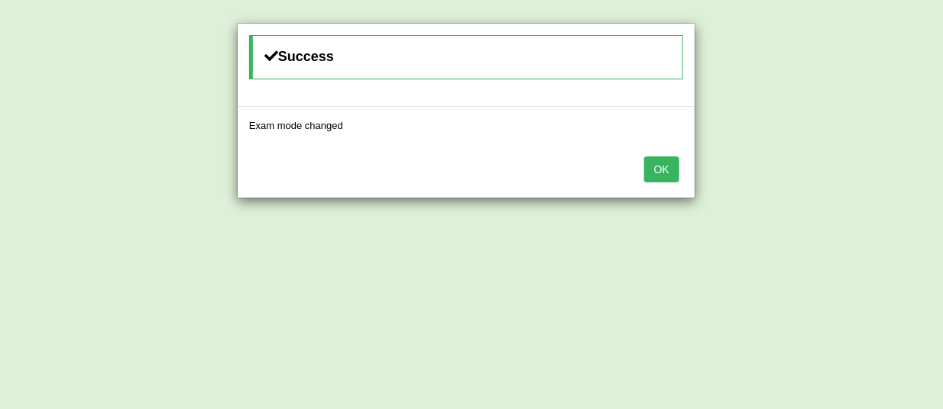
click at [654, 167] on button "OK" at bounding box center [661, 170] width 35 height 26
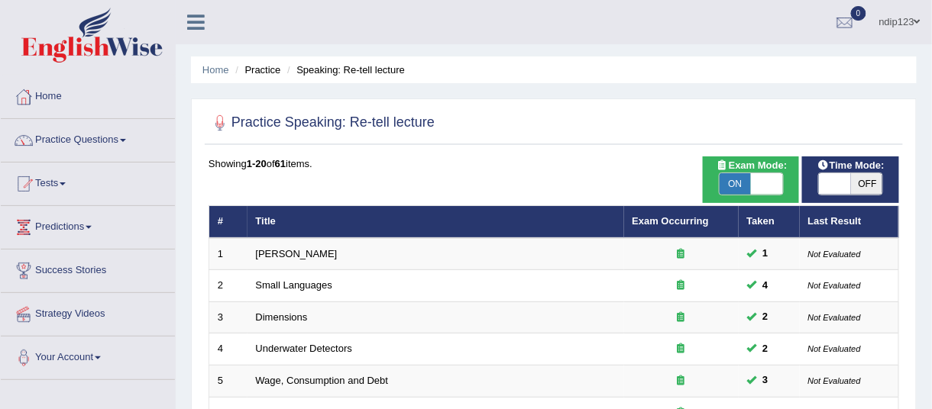
click at [734, 181] on span "ON" at bounding box center [736, 183] width 32 height 21
checkbox input "false"
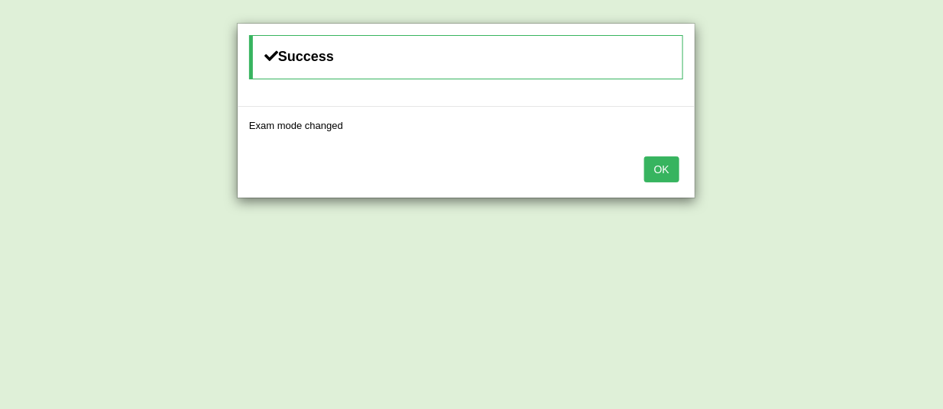
click at [661, 167] on button "OK" at bounding box center [661, 170] width 35 height 26
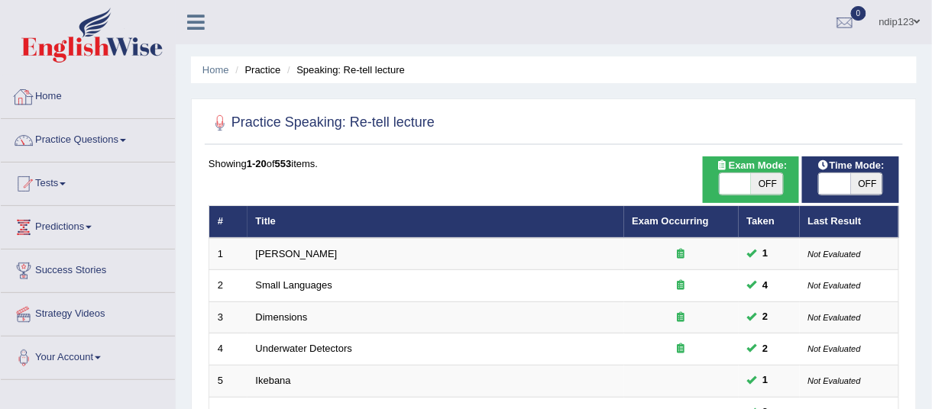
click at [67, 137] on link "Practice Questions" at bounding box center [88, 138] width 174 height 38
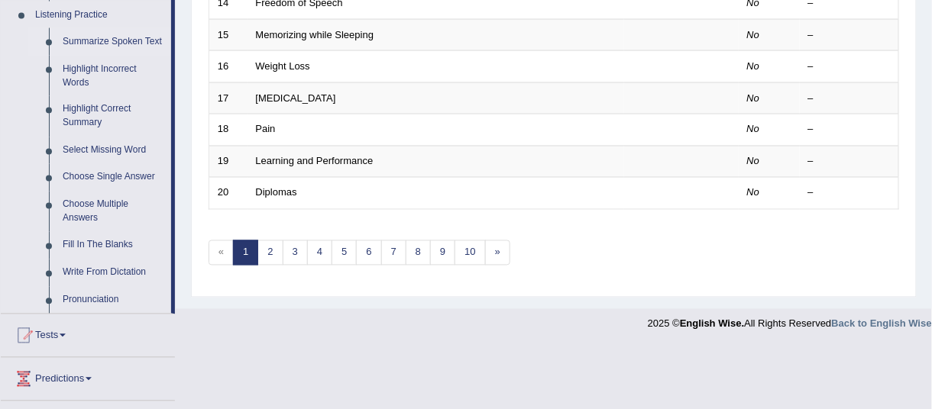
scroll to position [694, 0]
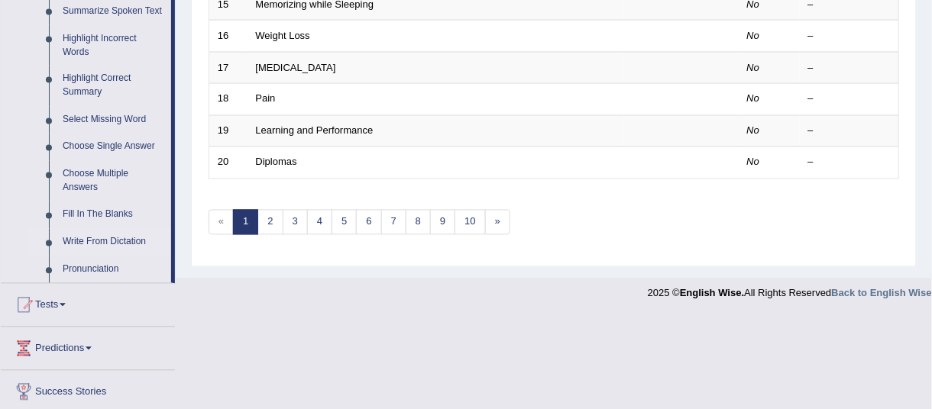
click at [79, 241] on link "Write From Dictation" at bounding box center [113, 242] width 115 height 27
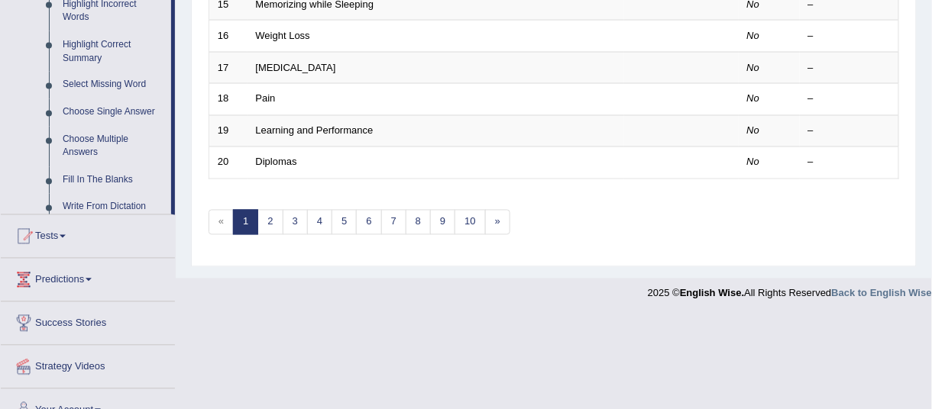
scroll to position [461, 0]
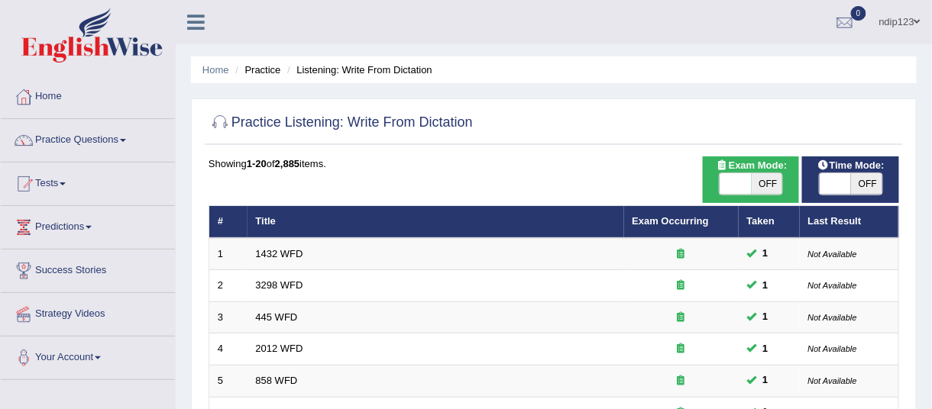
click at [765, 180] on span "OFF" at bounding box center [768, 183] width 32 height 21
checkbox input "true"
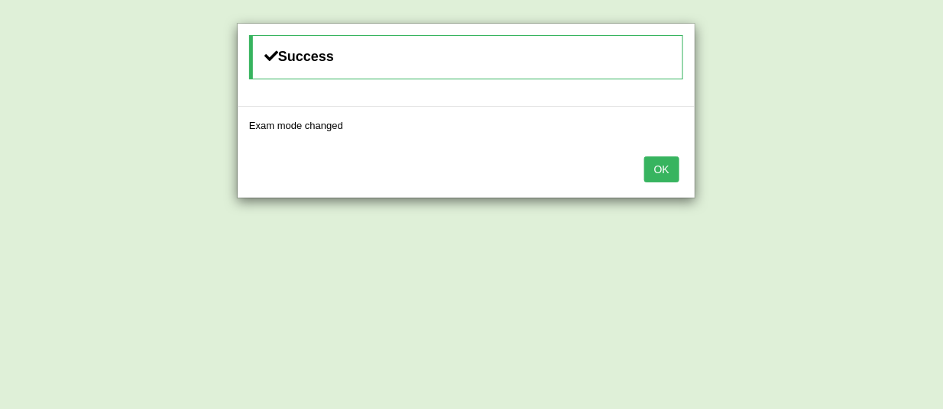
click at [653, 166] on button "OK" at bounding box center [661, 170] width 35 height 26
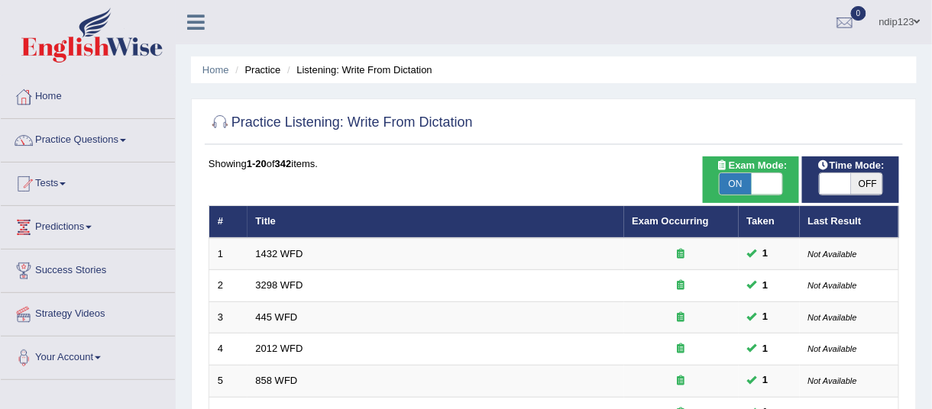
click at [868, 186] on span "OFF" at bounding box center [867, 183] width 32 height 21
checkbox input "true"
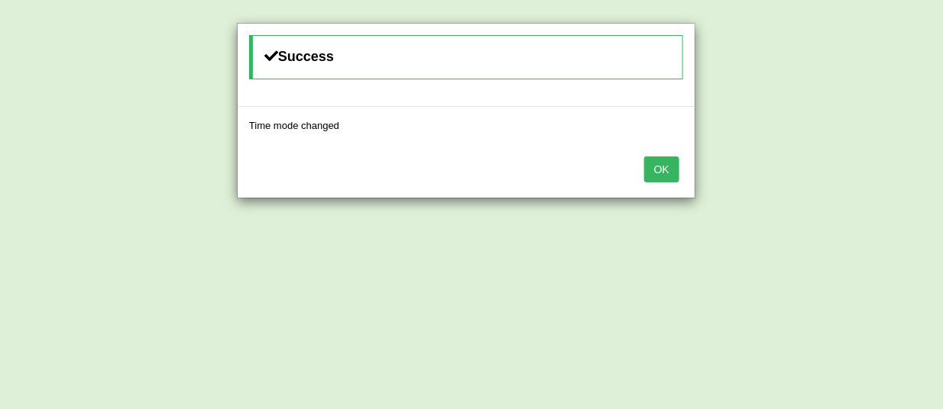
click at [656, 170] on button "OK" at bounding box center [661, 170] width 35 height 26
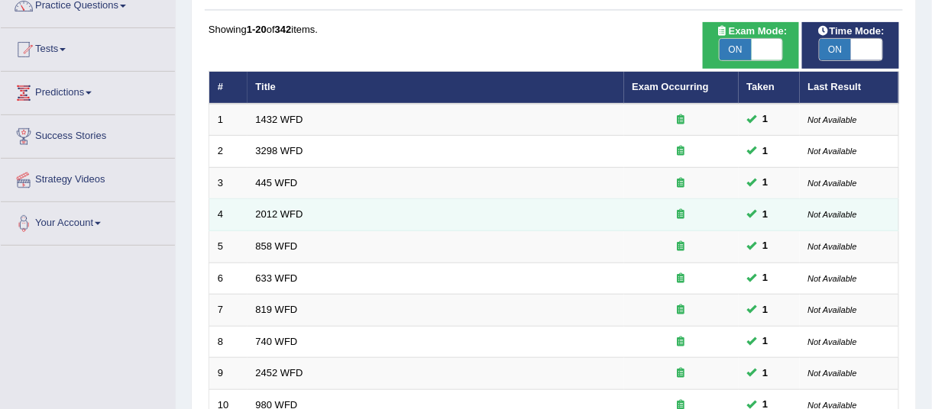
scroll to position [107, 0]
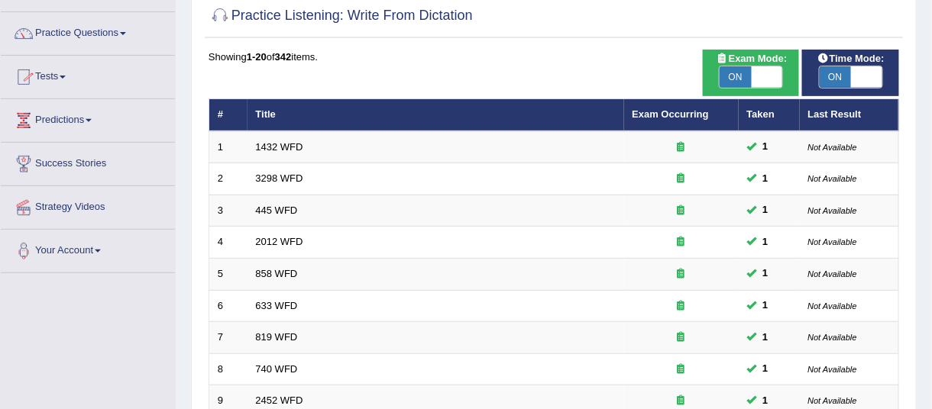
click at [76, 34] on link "Practice Questions" at bounding box center [88, 31] width 174 height 38
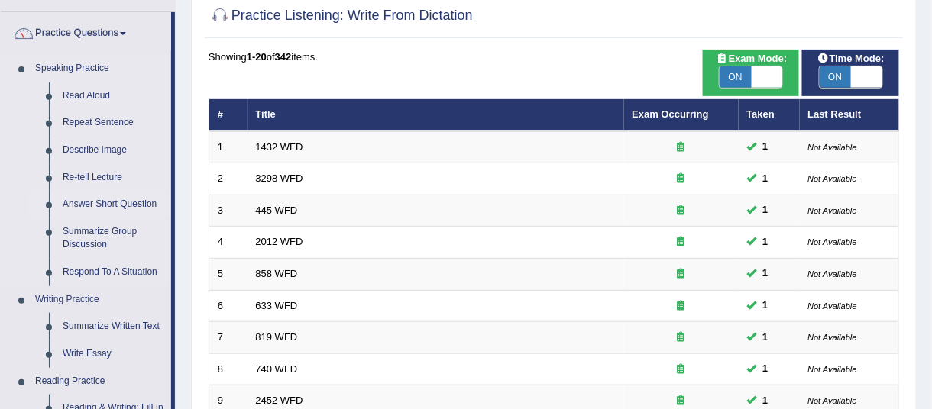
click at [99, 205] on link "Answer Short Question" at bounding box center [113, 204] width 115 height 27
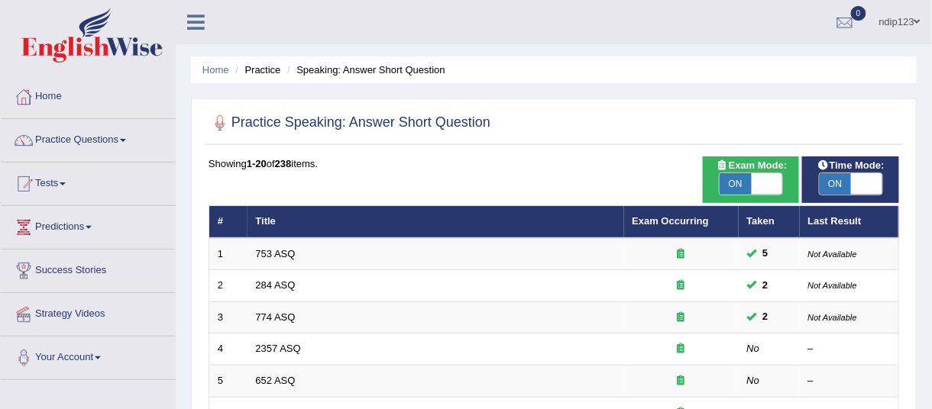
click at [742, 181] on span "ON" at bounding box center [736, 183] width 32 height 21
checkbox input "false"
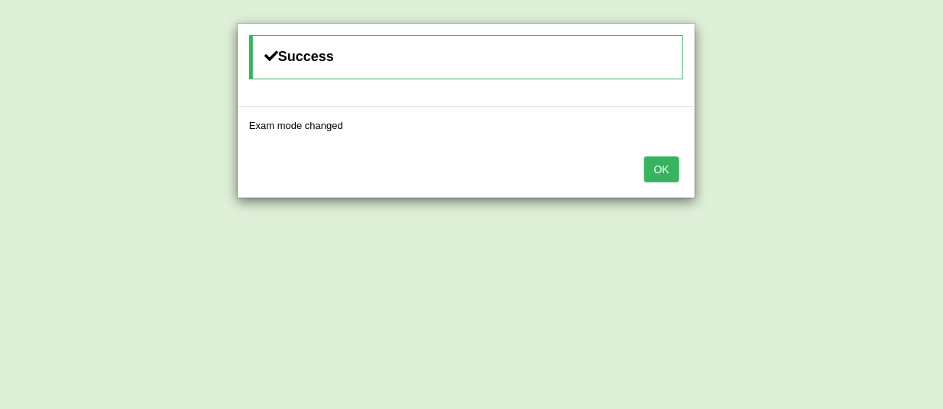
click at [667, 163] on button "OK" at bounding box center [661, 170] width 35 height 26
click at [669, 171] on button "OK" at bounding box center [661, 170] width 35 height 26
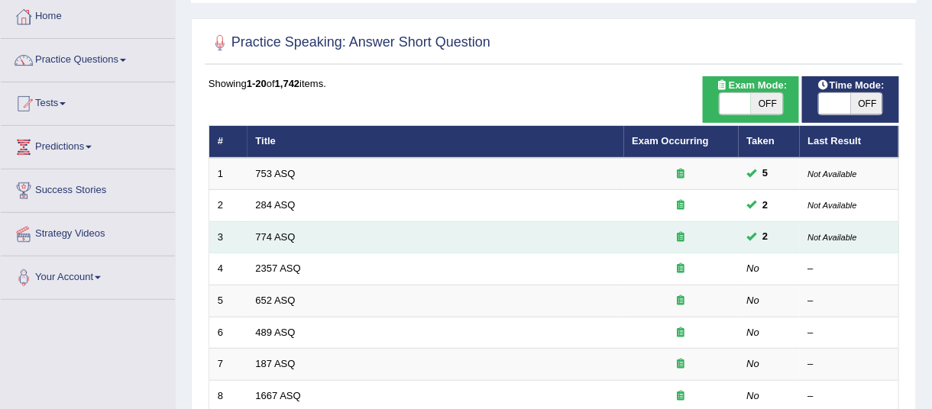
scroll to position [69, 0]
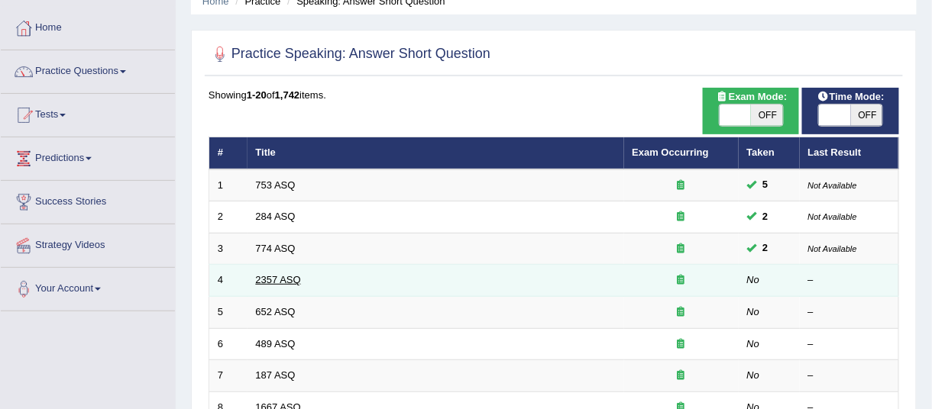
click at [265, 280] on link "2357 ASQ" at bounding box center [278, 279] width 45 height 11
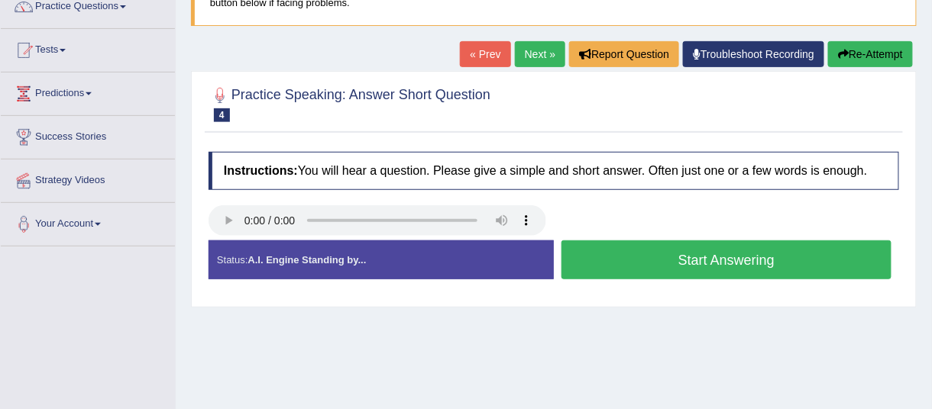
scroll to position [138, 0]
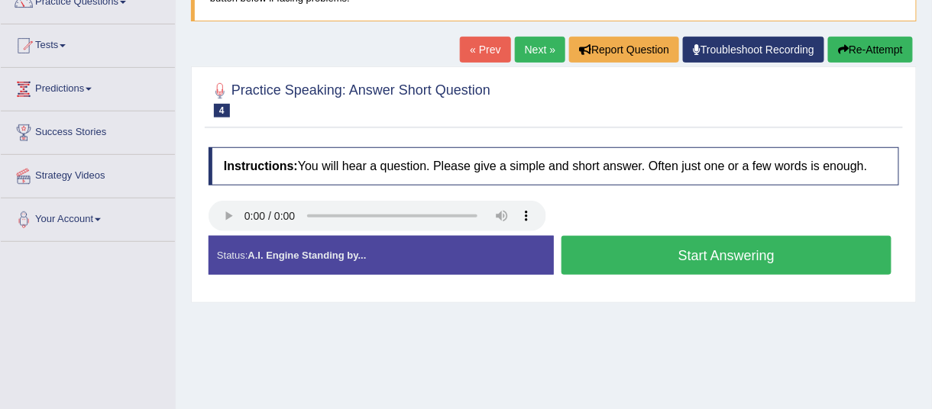
click at [697, 251] on button "Start Answering" at bounding box center [726, 255] width 330 height 39
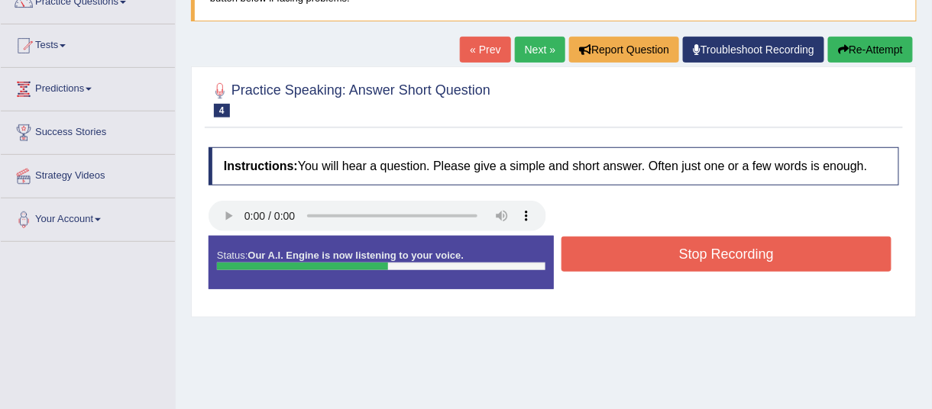
click at [679, 245] on button "Stop Recording" at bounding box center [726, 254] width 330 height 35
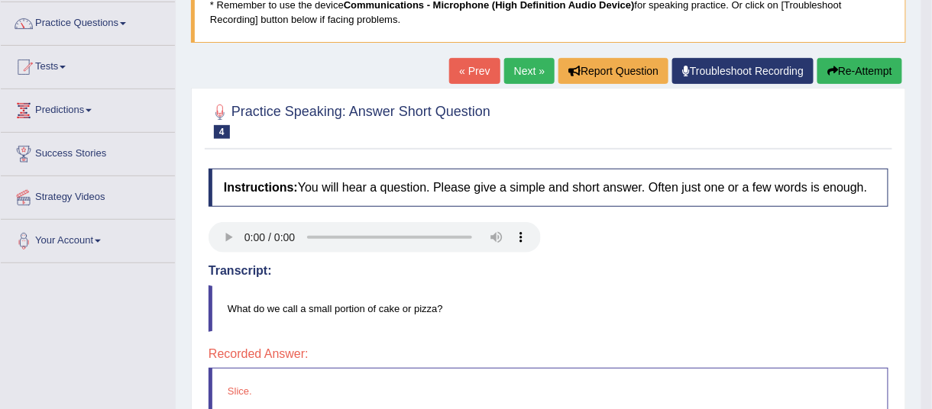
scroll to position [69, 0]
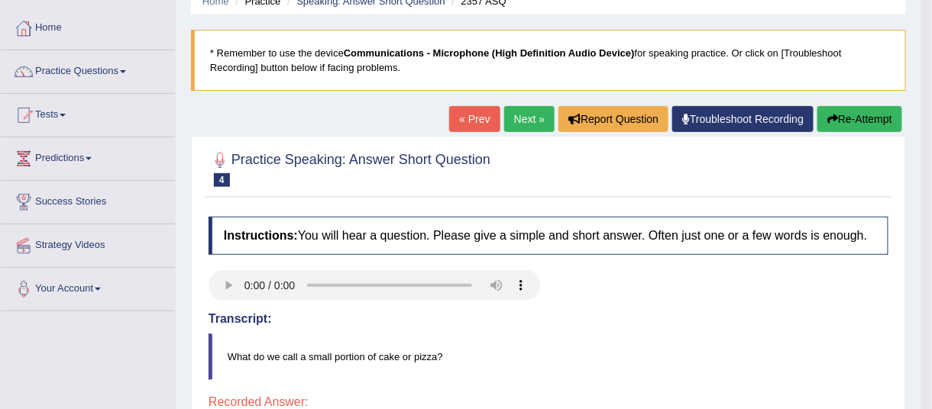
click at [842, 112] on button "Re-Attempt" at bounding box center [859, 119] width 85 height 26
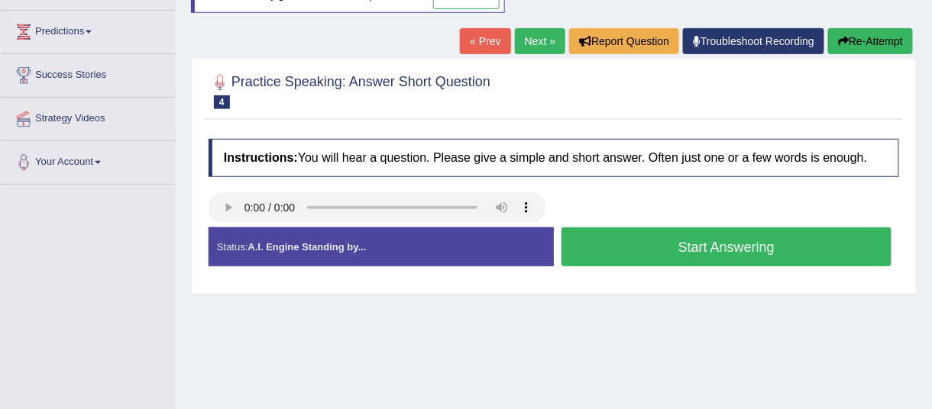
scroll to position [208, 0]
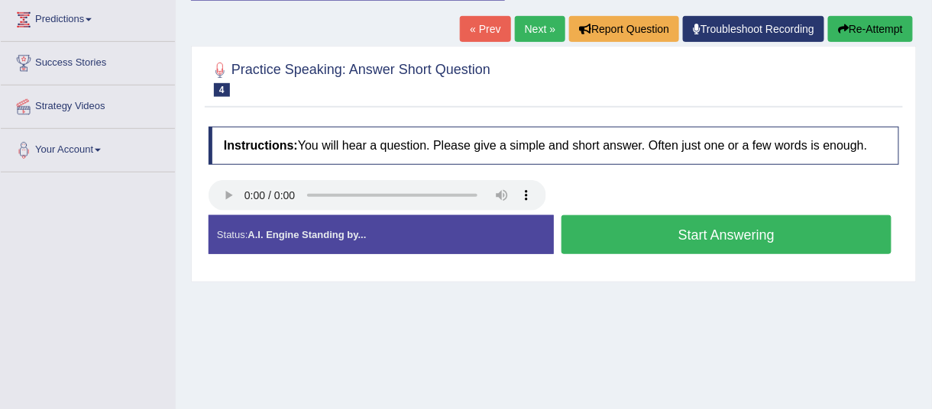
click at [702, 231] on button "Start Answering" at bounding box center [726, 234] width 330 height 39
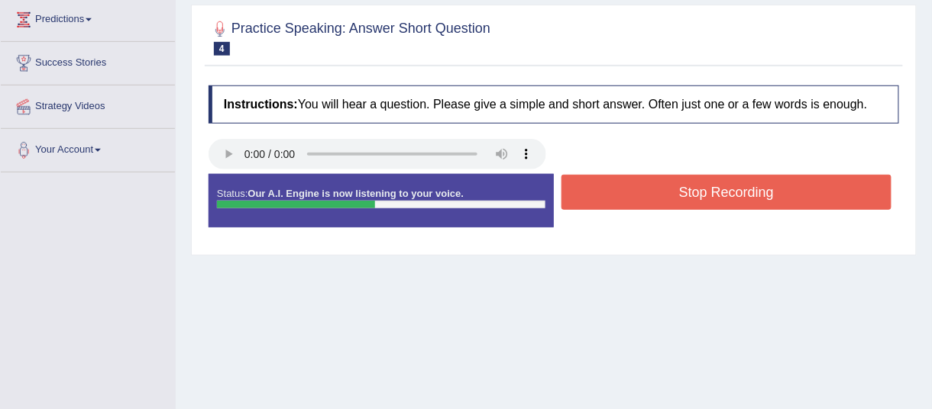
click at [697, 189] on button "Stop Recording" at bounding box center [726, 192] width 330 height 35
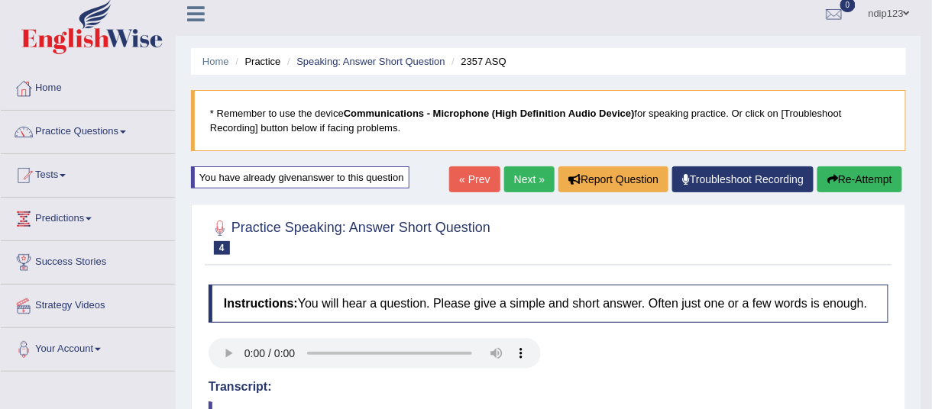
scroll to position [0, 0]
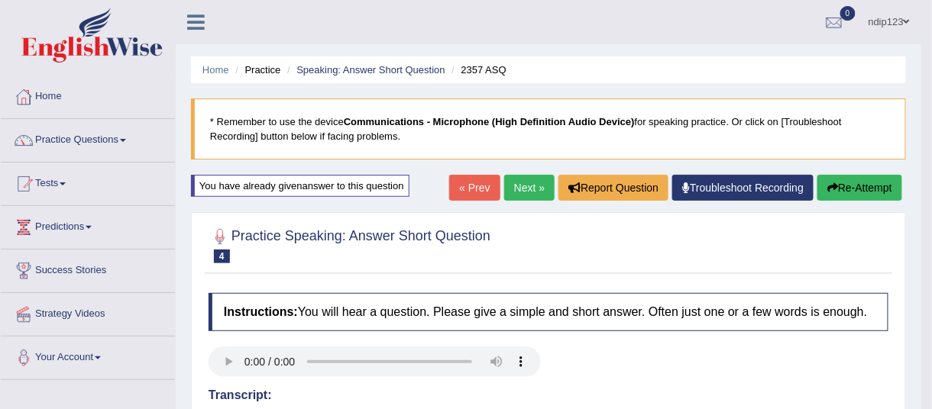
click at [474, 186] on link "« Prev" at bounding box center [474, 188] width 50 height 26
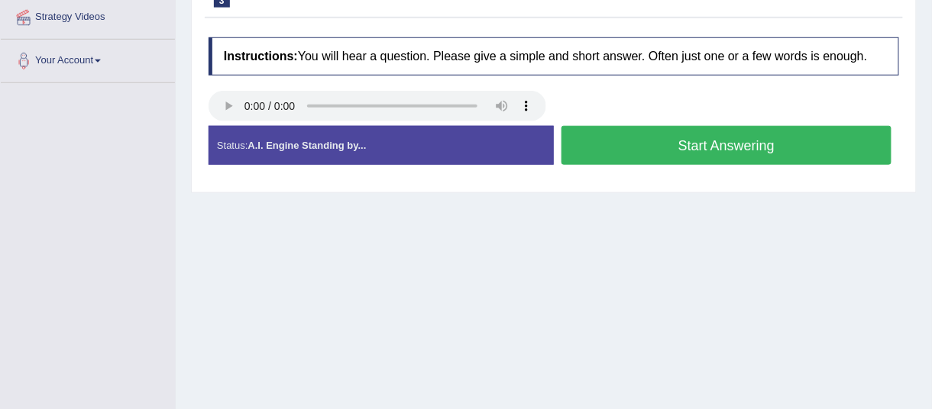
scroll to position [138, 0]
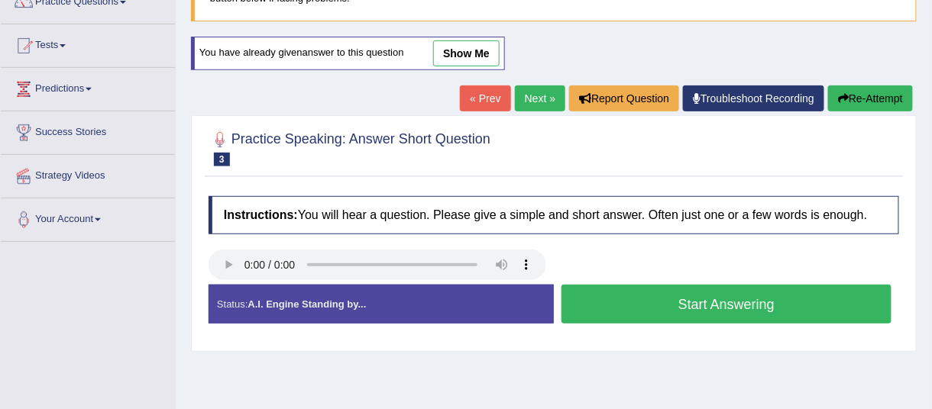
click at [452, 51] on link "show me" at bounding box center [466, 53] width 66 height 26
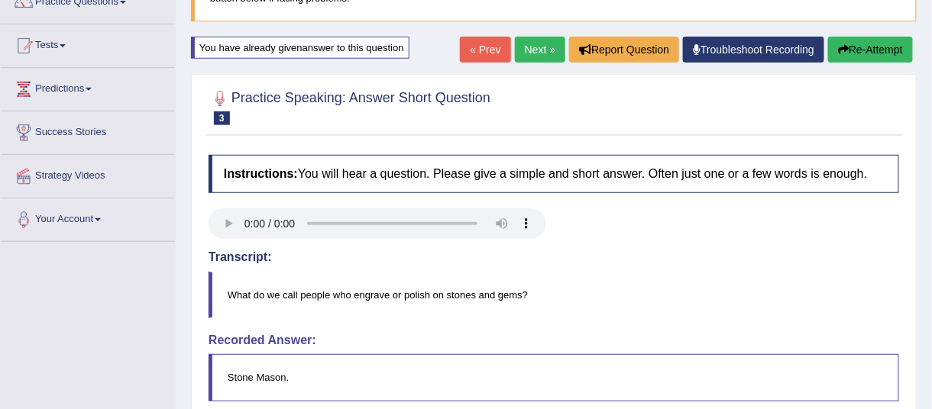
click at [494, 47] on link "« Prev" at bounding box center [485, 50] width 50 height 26
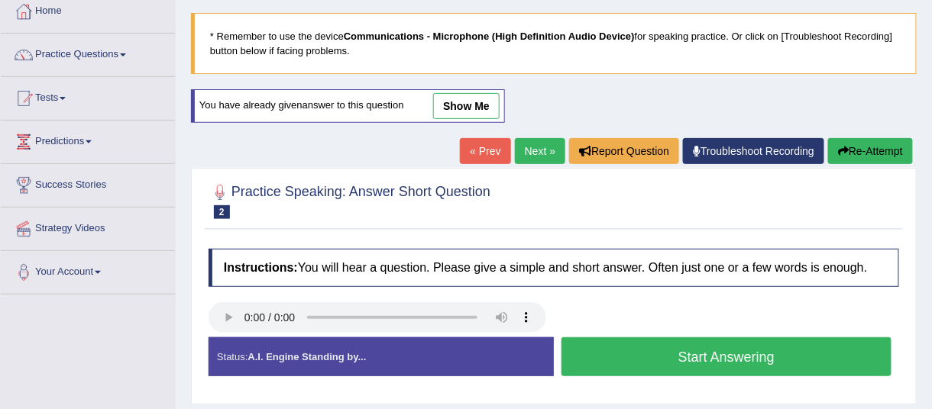
click at [463, 101] on link "show me" at bounding box center [466, 106] width 66 height 26
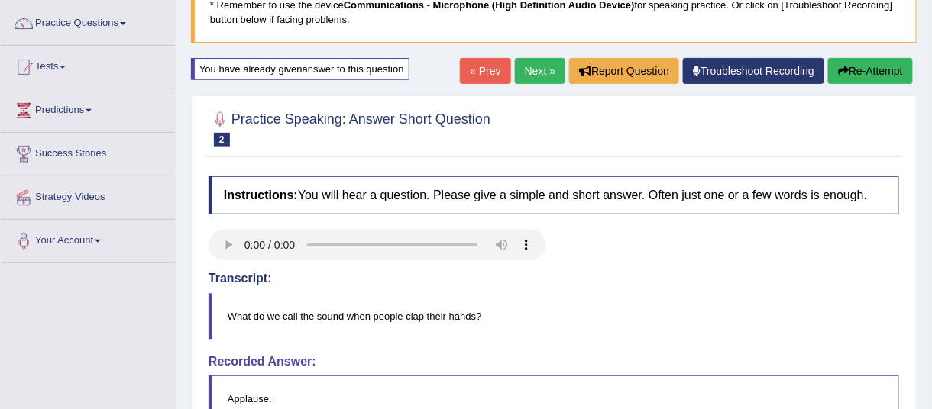
scroll to position [86, 0]
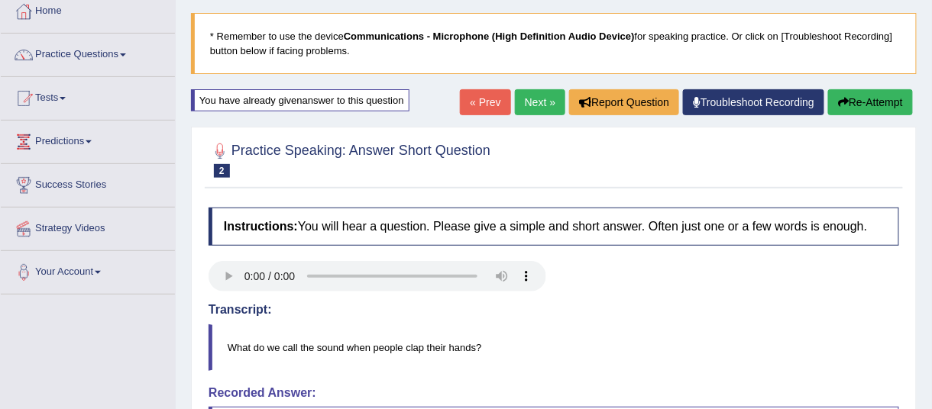
click at [479, 99] on link "« Prev" at bounding box center [485, 102] width 50 height 26
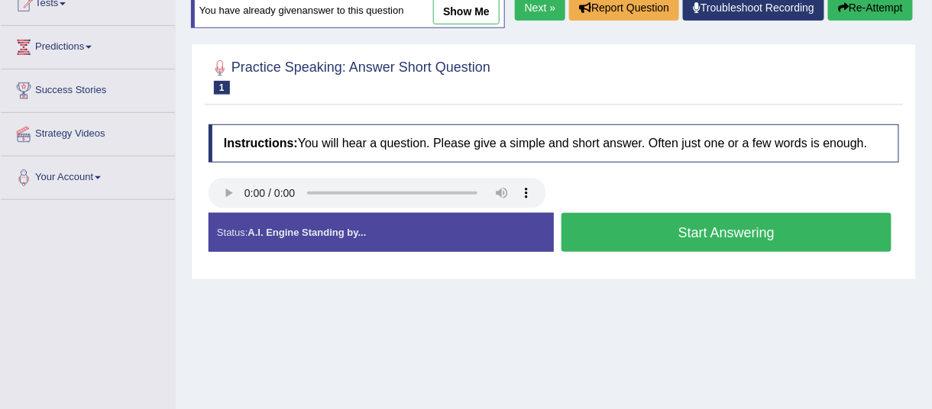
scroll to position [101, 0]
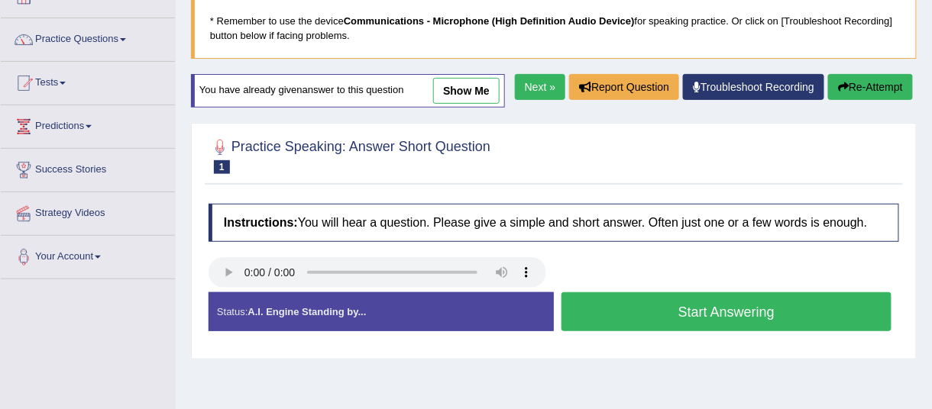
click at [451, 88] on link "show me" at bounding box center [466, 91] width 66 height 26
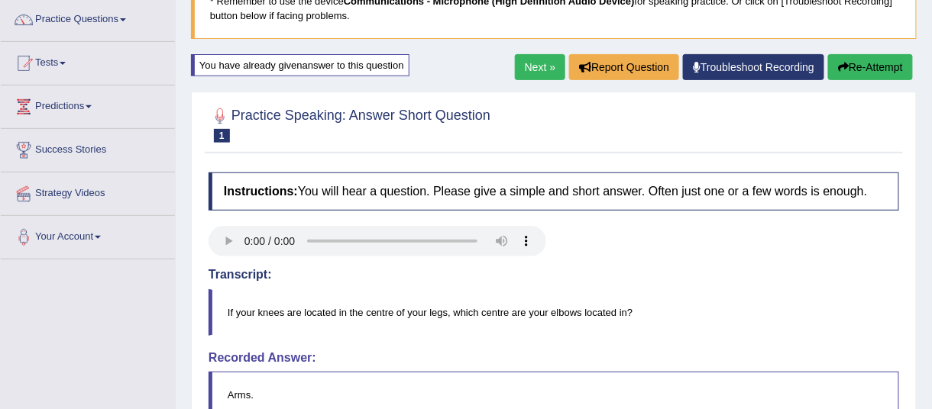
scroll to position [31, 0]
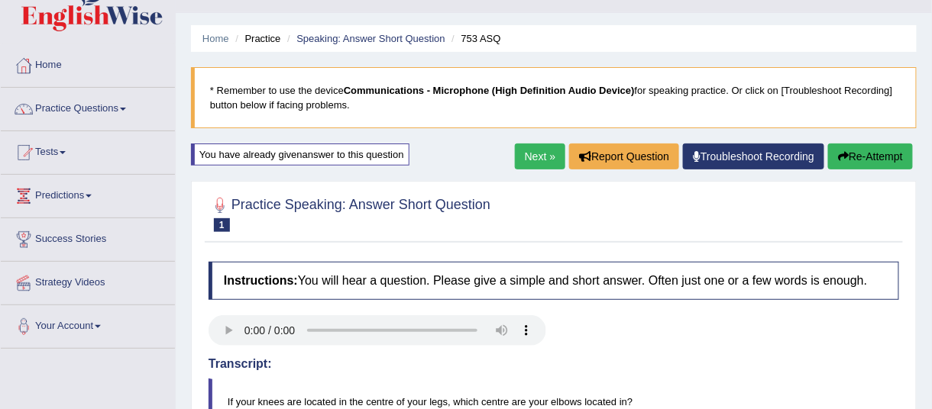
click at [539, 154] on link "Next »" at bounding box center [540, 157] width 50 height 26
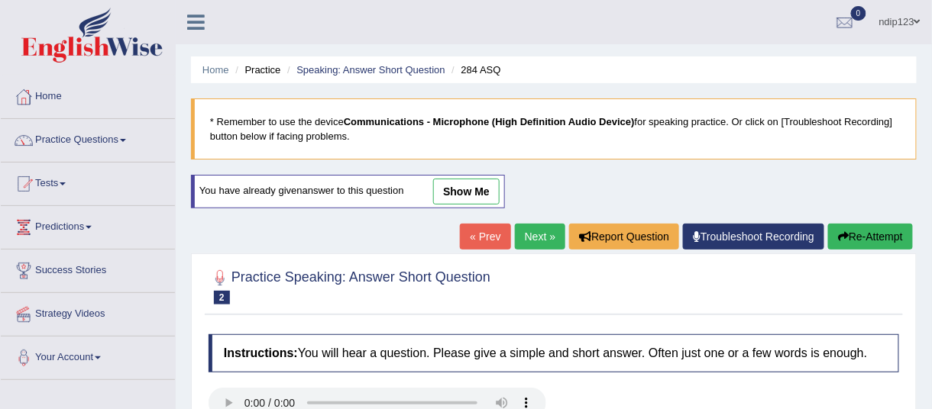
click at [531, 237] on link "Next »" at bounding box center [540, 237] width 50 height 26
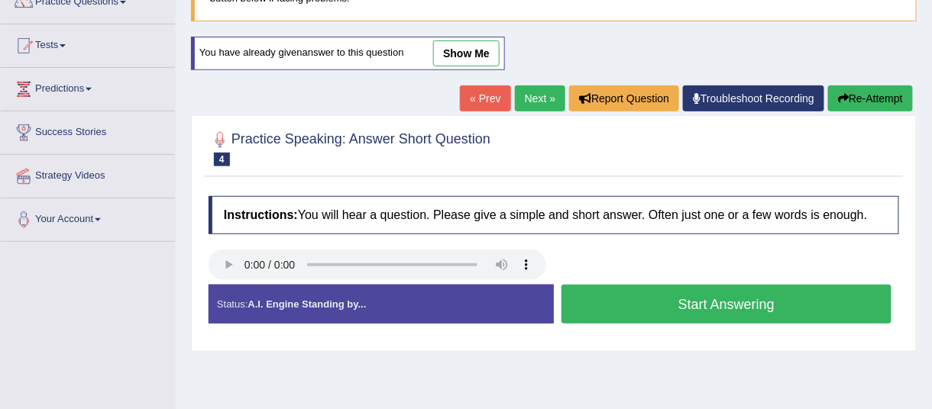
scroll to position [138, 0]
click at [460, 46] on link "show me" at bounding box center [466, 53] width 66 height 26
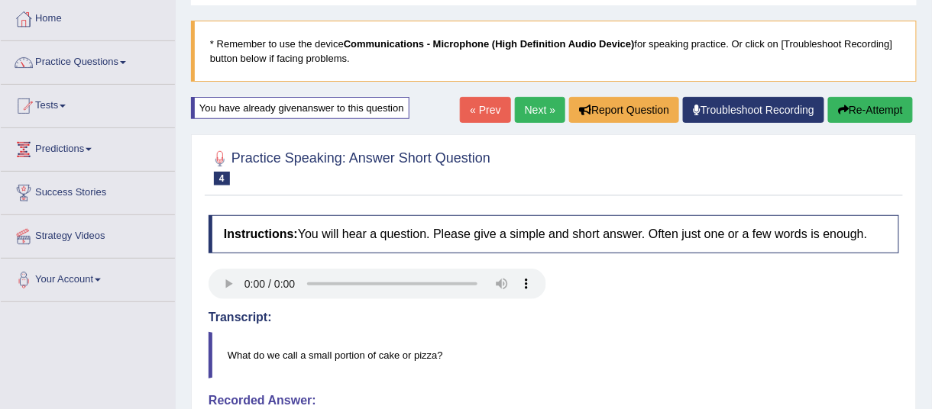
scroll to position [69, 0]
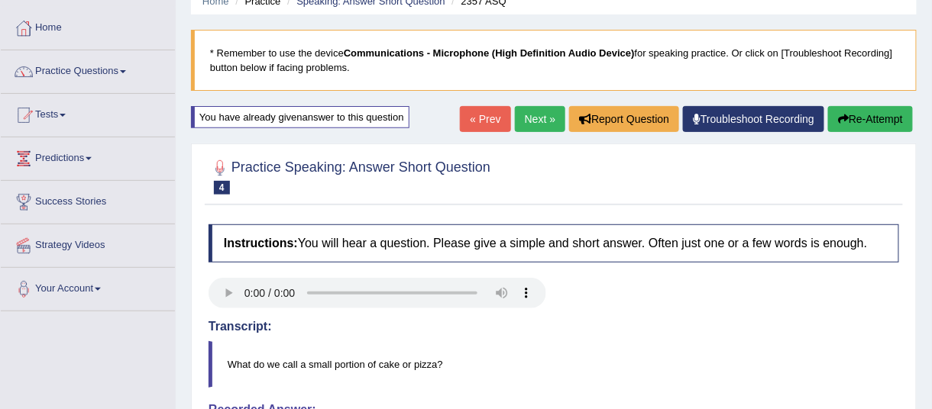
click at [527, 112] on link "Next »" at bounding box center [540, 119] width 50 height 26
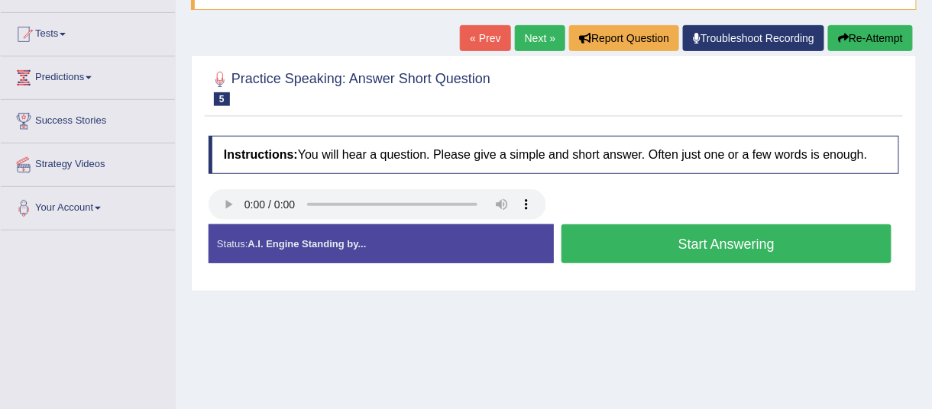
click at [720, 239] on button "Start Answering" at bounding box center [726, 244] width 330 height 39
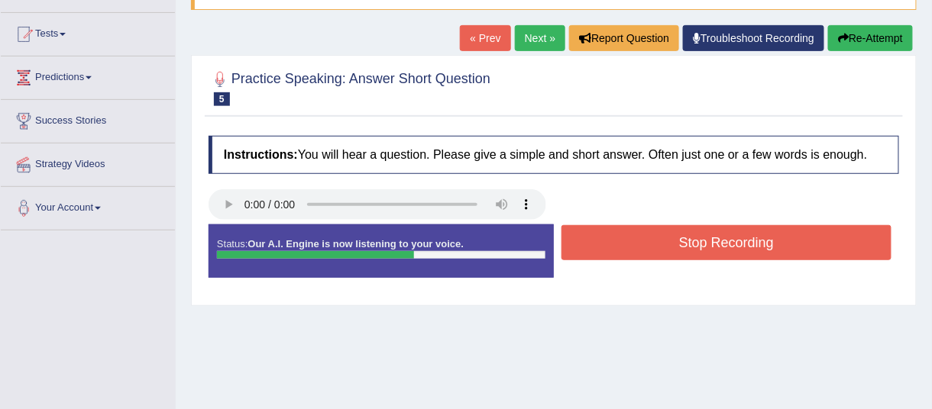
click at [660, 239] on button "Stop Recording" at bounding box center [726, 242] width 330 height 35
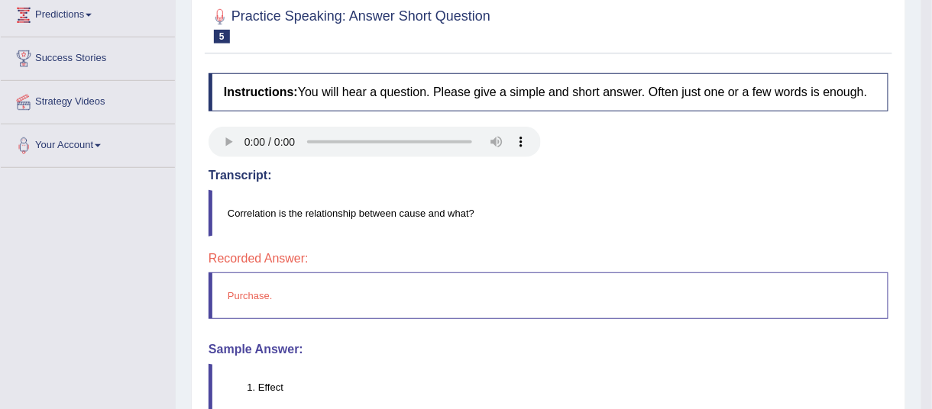
scroll to position [150, 0]
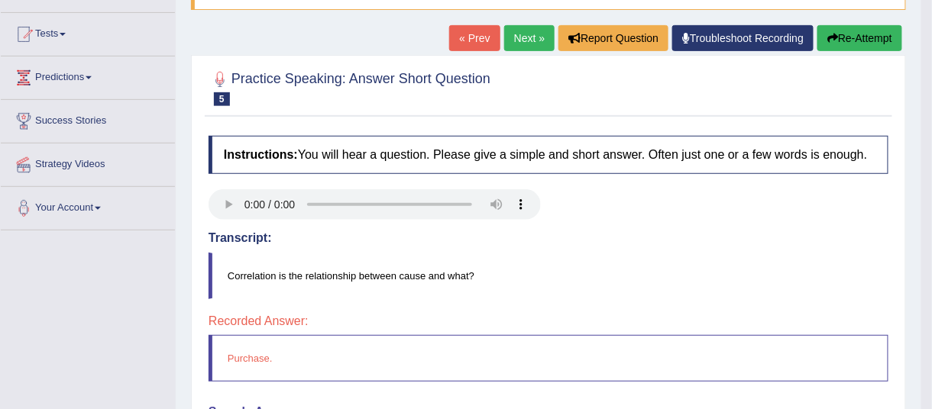
click at [871, 36] on button "Re-Attempt" at bounding box center [859, 38] width 85 height 26
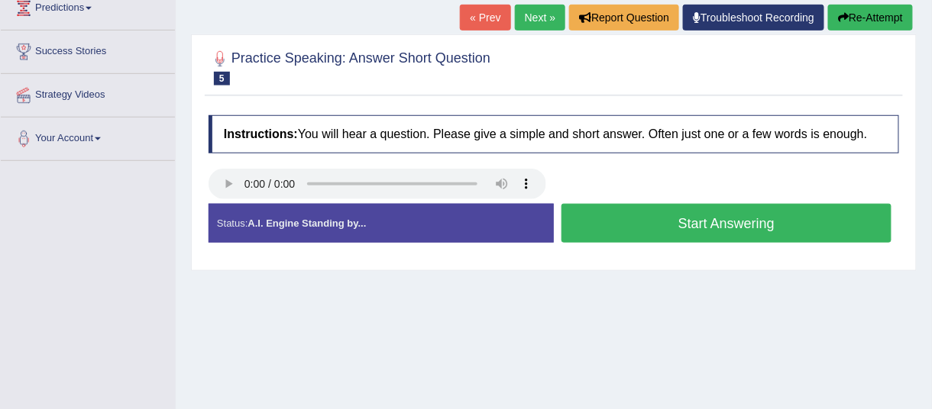
scroll to position [219, 0]
click at [713, 222] on button "Start Answering" at bounding box center [726, 223] width 330 height 39
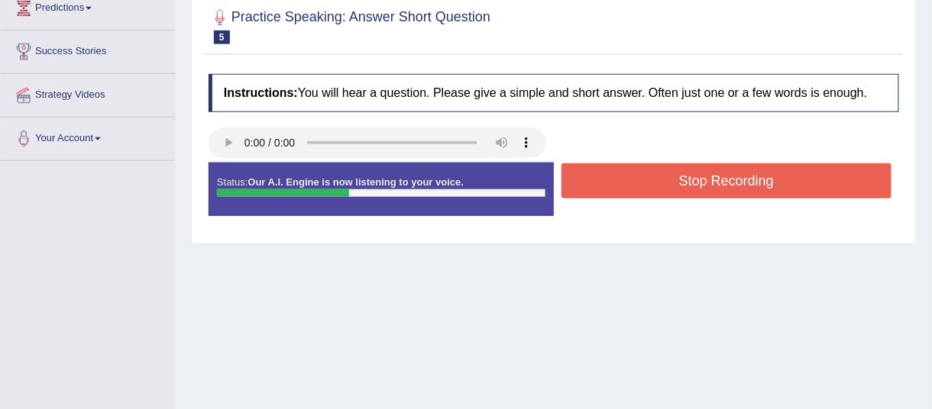
click at [712, 177] on button "Stop Recording" at bounding box center [726, 180] width 330 height 35
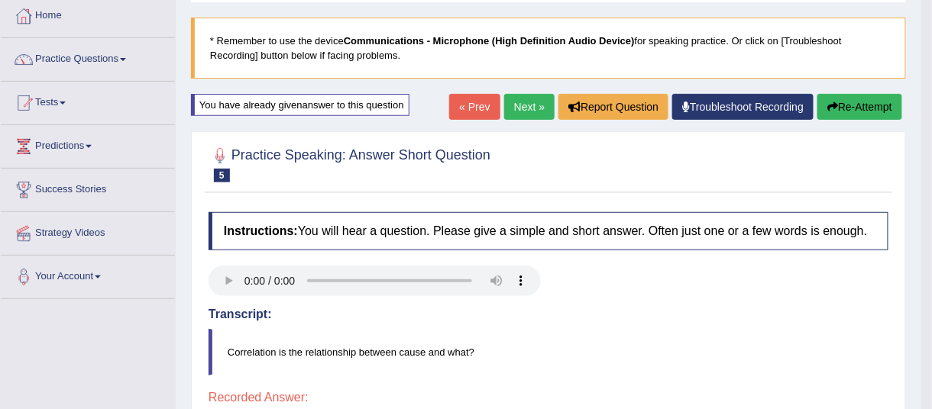
scroll to position [150, 0]
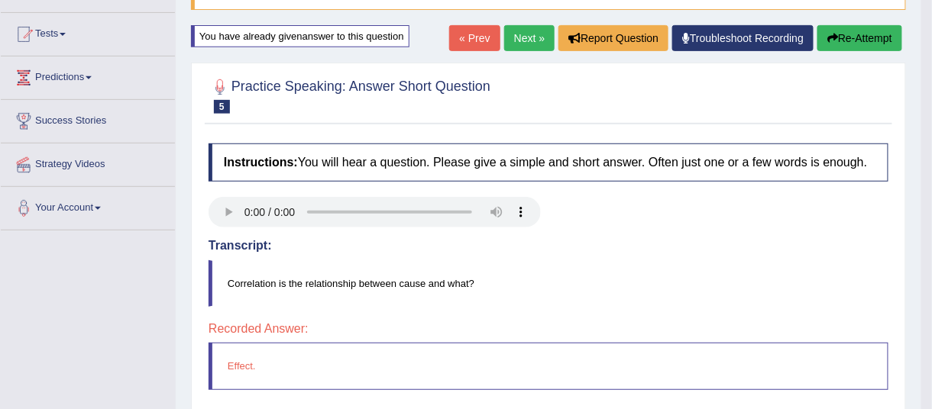
click at [522, 34] on link "Next »" at bounding box center [529, 38] width 50 height 26
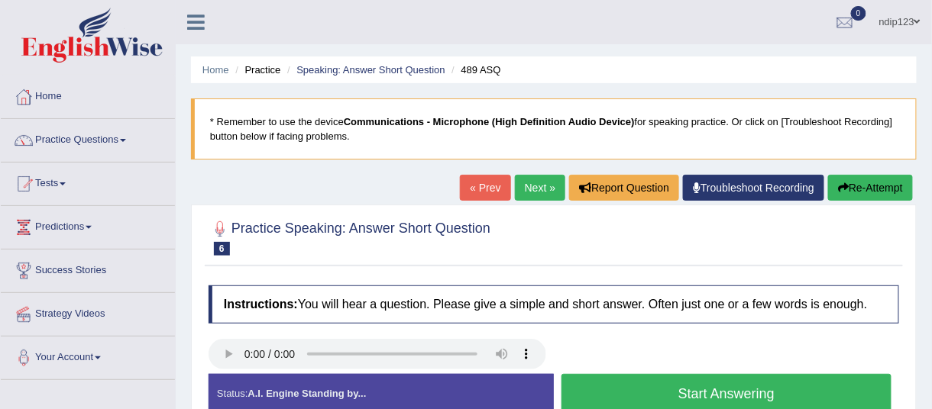
click at [121, 138] on link "Practice Questions" at bounding box center [88, 138] width 174 height 38
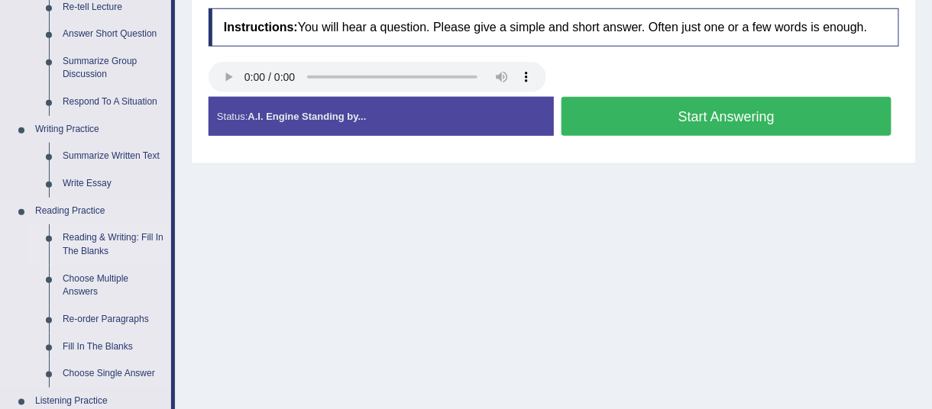
scroll to position [347, 0]
